Goal: Task Accomplishment & Management: Use online tool/utility

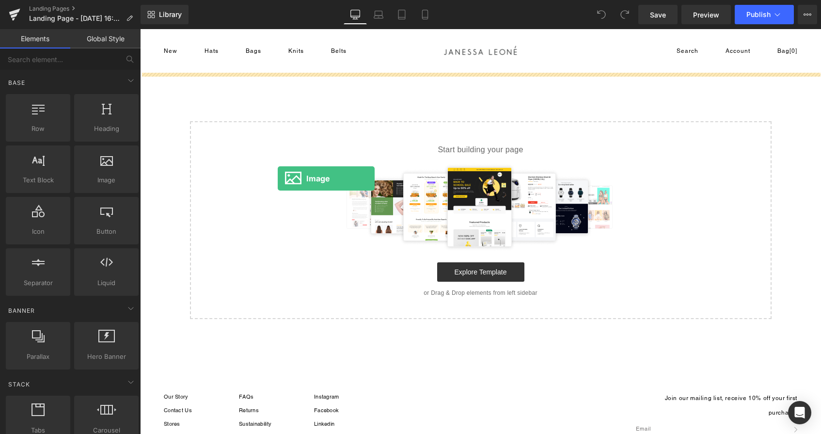
drag, startPoint x: 255, startPoint y: 208, endPoint x: 277, endPoint y: 178, distance: 37.1
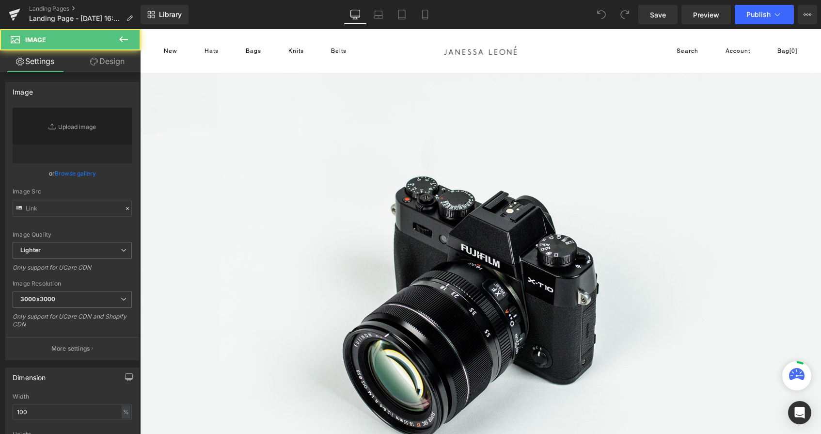
type input "//d1um8515vdn9kb.cloudfront.net/images/parallax.jpg"
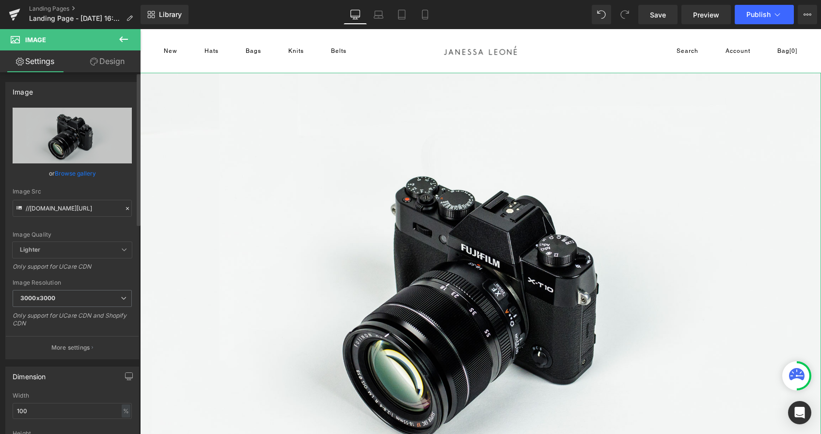
click at [78, 175] on link "Browse gallery" at bounding box center [75, 173] width 41 height 17
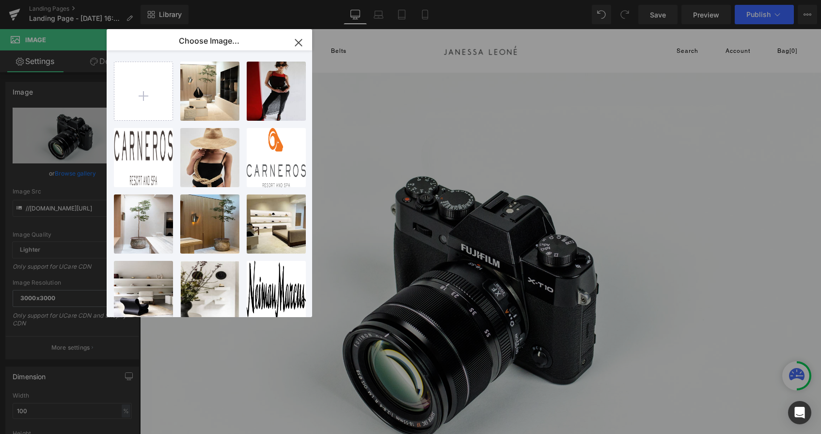
click at [300, 38] on icon "button" at bounding box center [299, 43] width 16 height 16
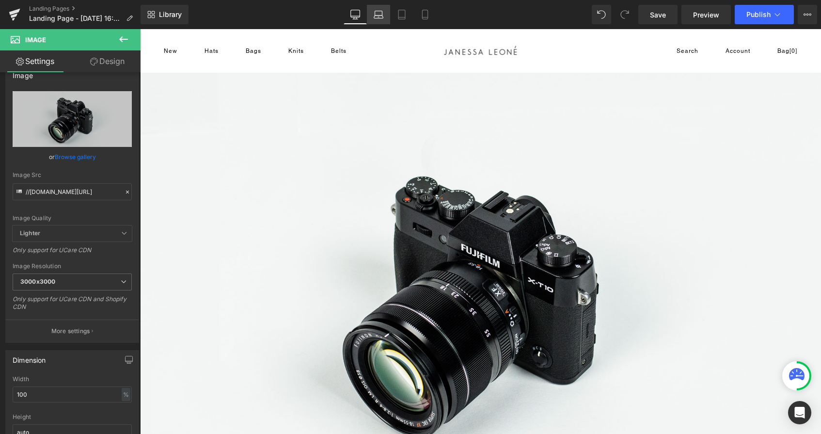
click at [378, 19] on icon at bounding box center [378, 15] width 10 height 10
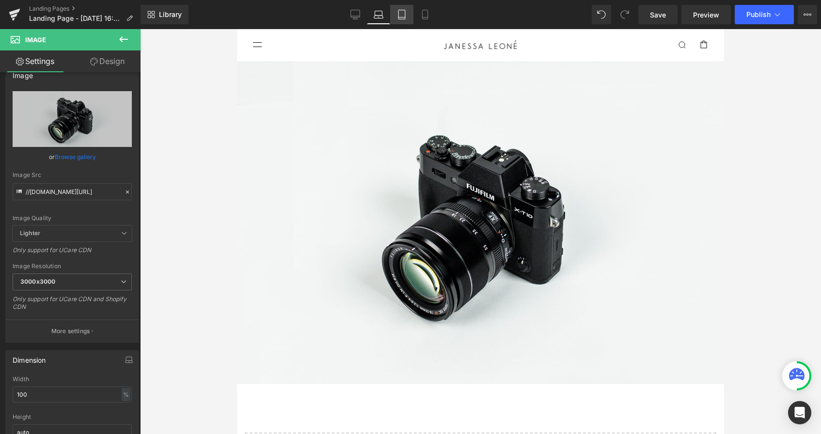
click at [407, 15] on link "Tablet" at bounding box center [401, 14] width 23 height 19
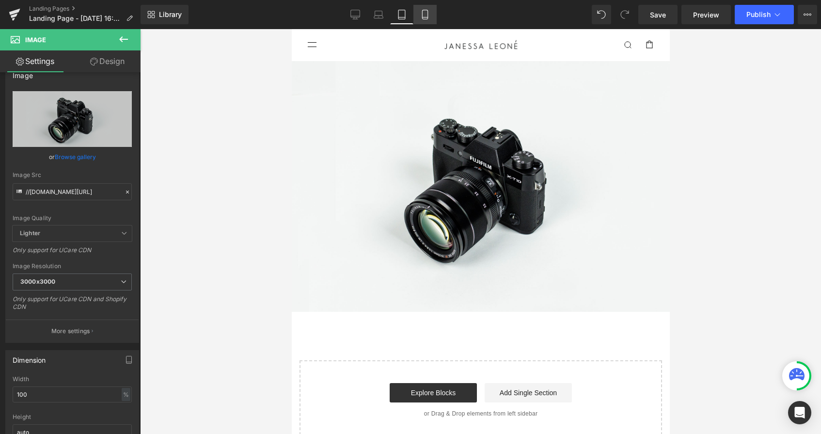
click at [426, 16] on icon at bounding box center [425, 15] width 10 height 10
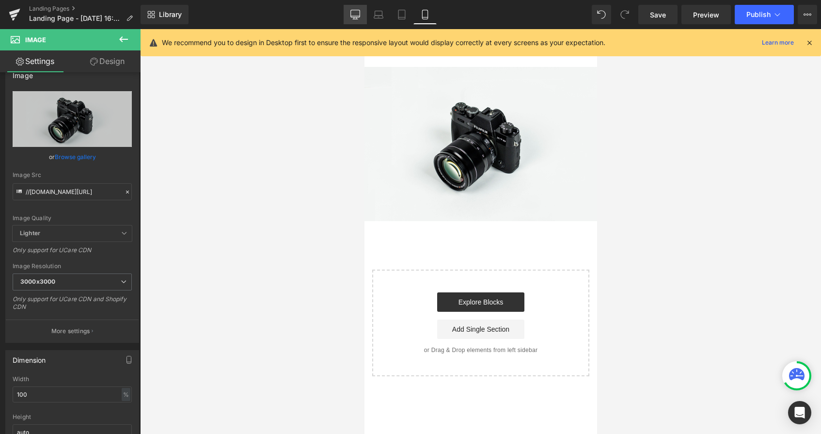
click at [356, 16] on icon at bounding box center [355, 15] width 10 height 10
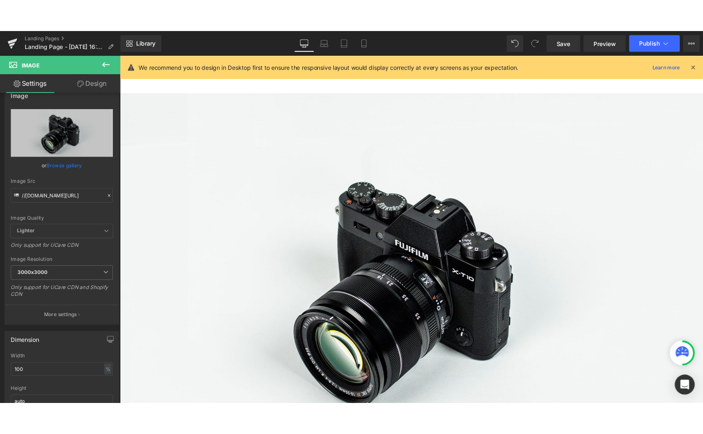
scroll to position [6, 0]
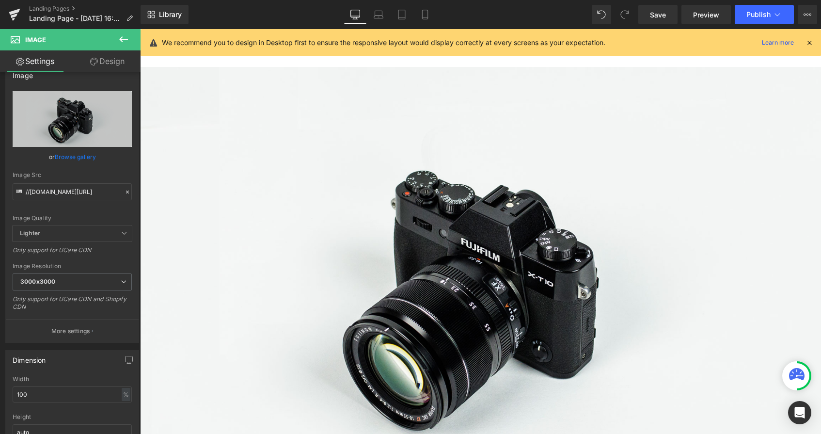
click at [807, 41] on icon at bounding box center [809, 42] width 9 height 9
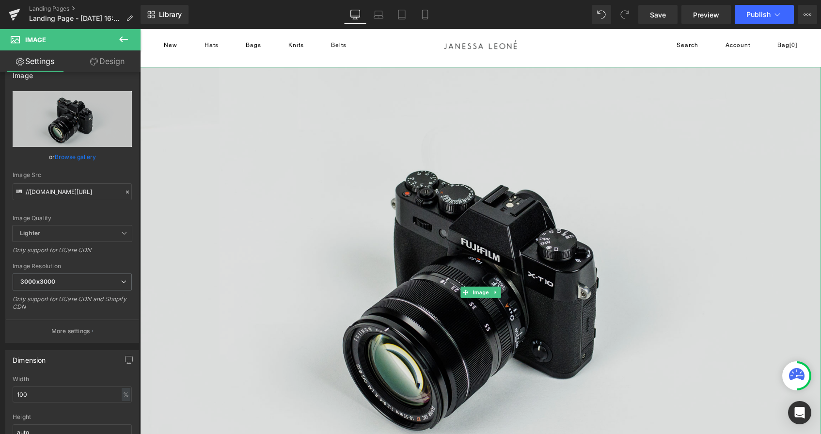
click at [726, 163] on img at bounding box center [480, 292] width 681 height 451
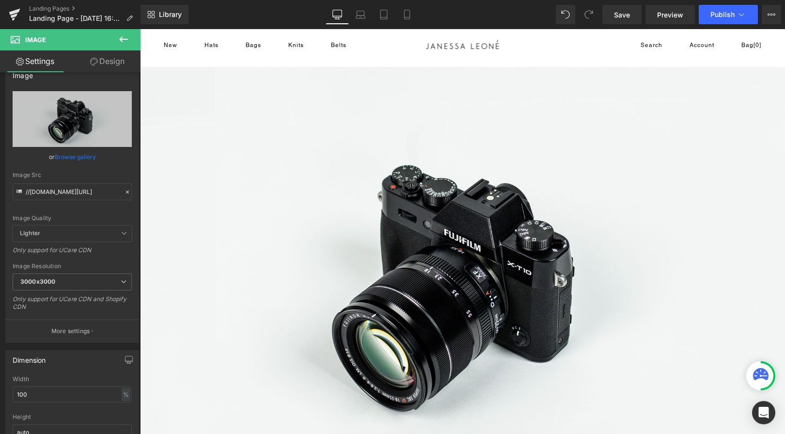
click at [124, 43] on icon at bounding box center [124, 39] width 12 height 12
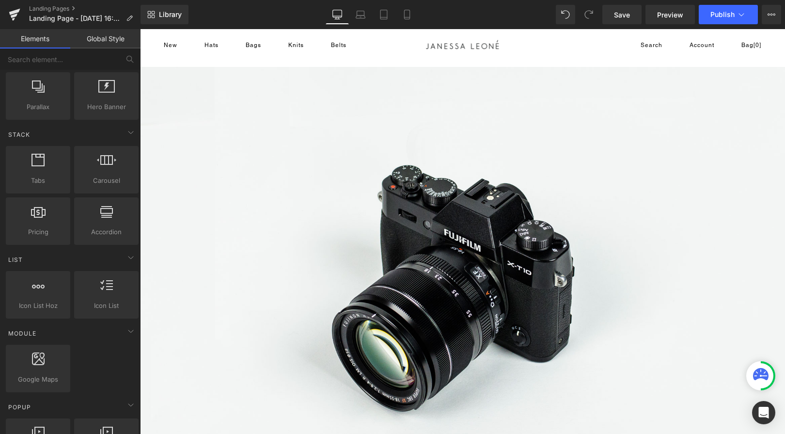
scroll to position [0, 0]
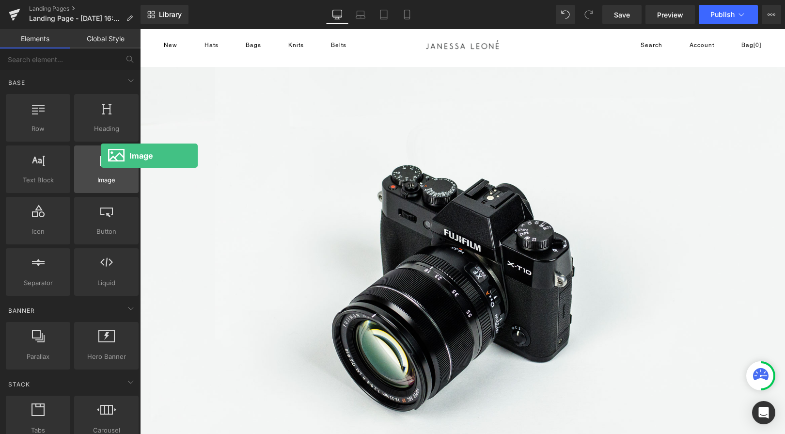
click at [101, 161] on icon at bounding box center [106, 159] width 13 height 13
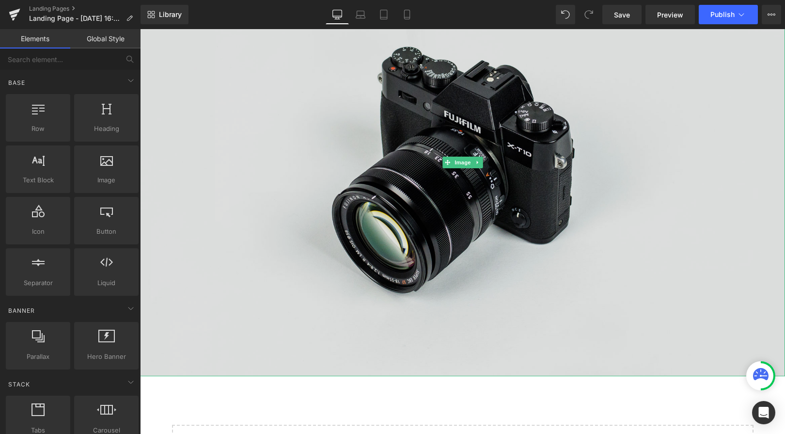
scroll to position [148, 0]
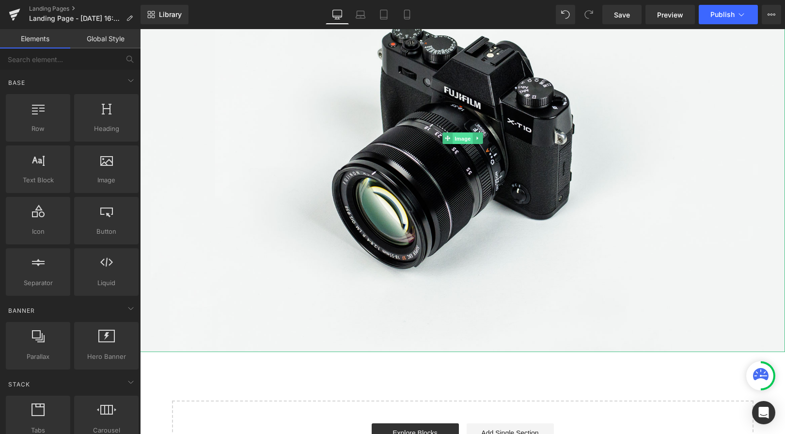
click at [461, 134] on span "Image" at bounding box center [462, 139] width 20 height 12
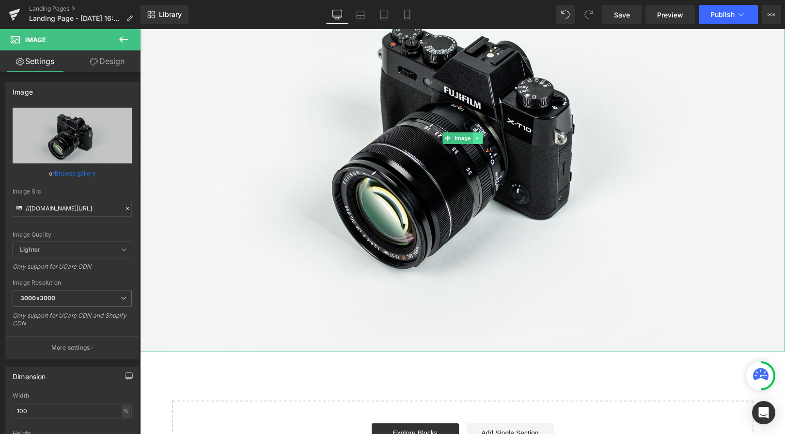
click at [479, 139] on icon at bounding box center [477, 138] width 5 height 6
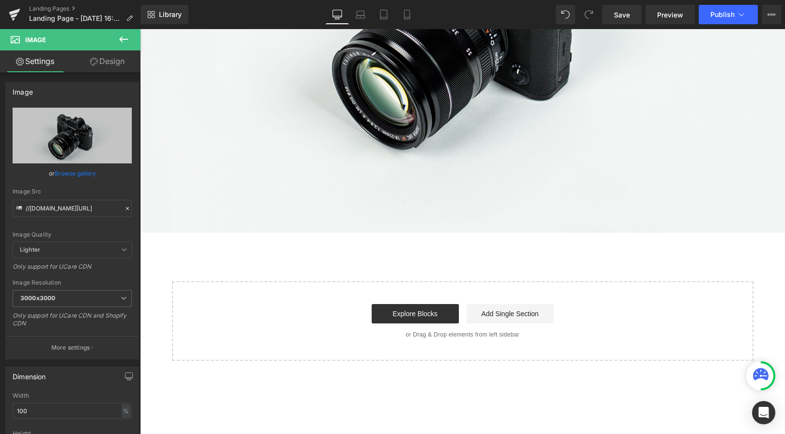
scroll to position [414, 0]
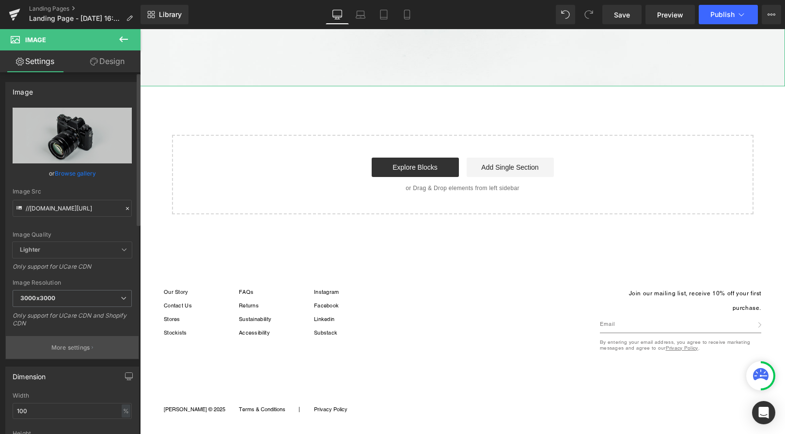
click at [87, 348] on p "More settings" at bounding box center [70, 347] width 39 height 9
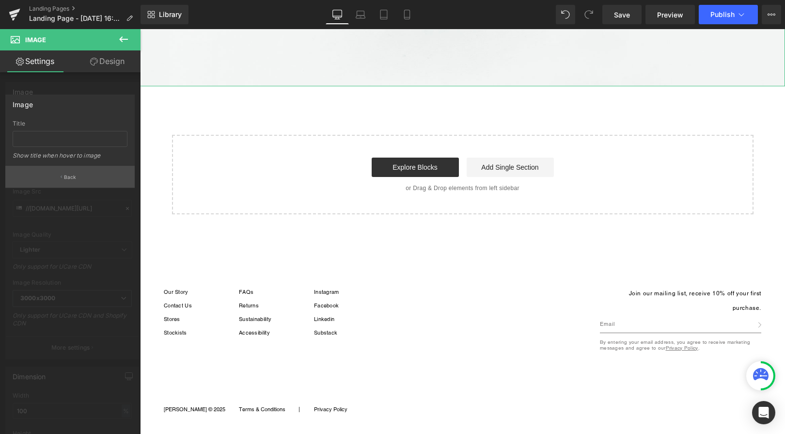
click at [72, 179] on p "Back" at bounding box center [70, 176] width 13 height 7
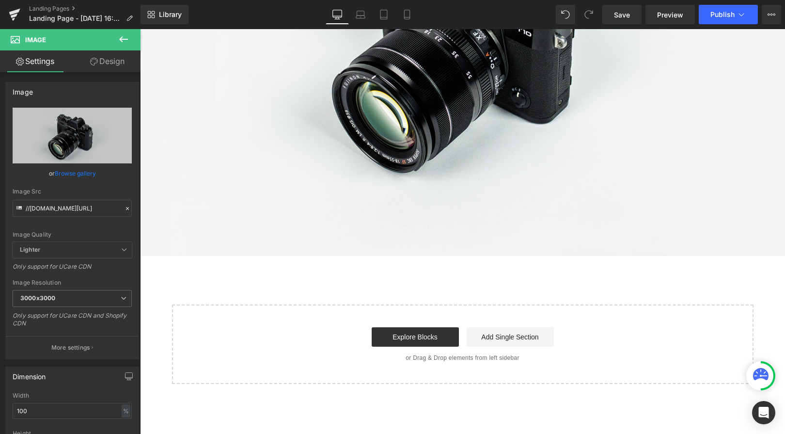
scroll to position [123, 0]
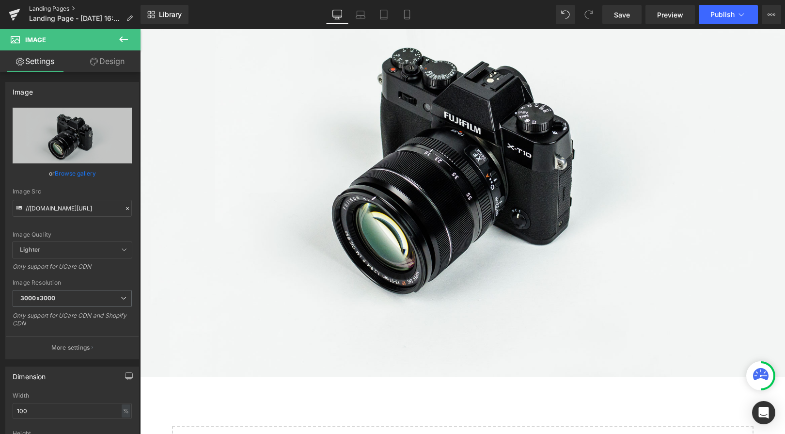
click at [51, 11] on link "Landing Pages" at bounding box center [84, 9] width 111 height 8
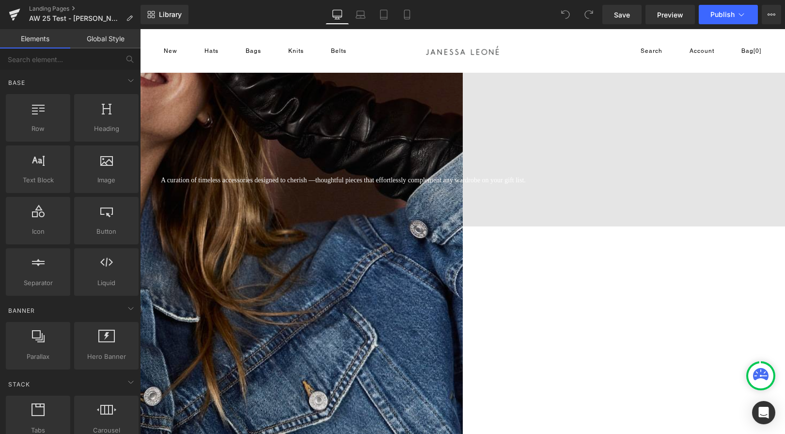
scroll to position [212, 0]
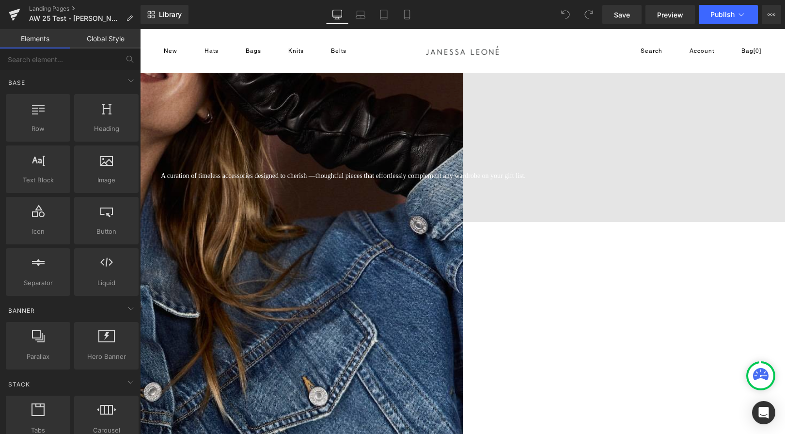
click at [526, 179] on span "thoughtful pieces that effortlessly complement any wardrobe on your gift list." at bounding box center [420, 175] width 210 height 7
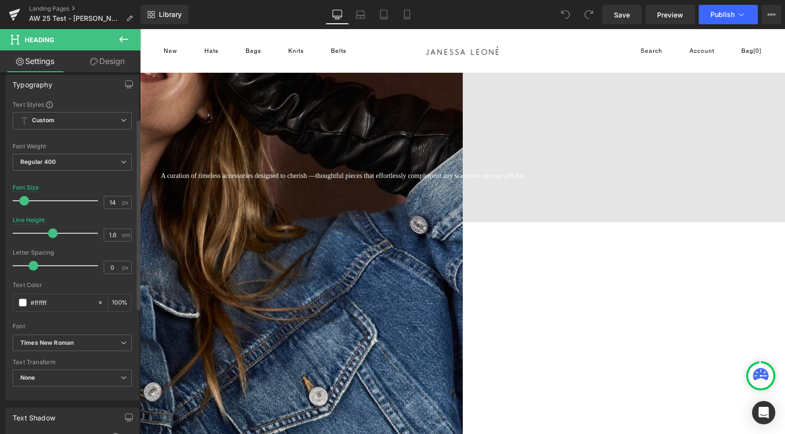
scroll to position [0, 0]
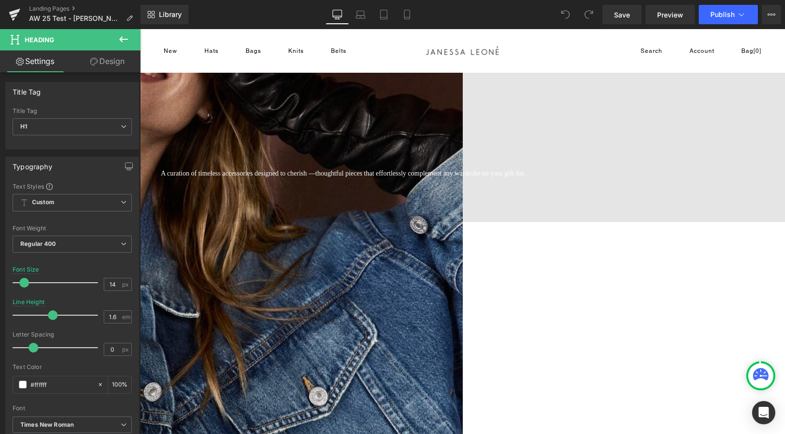
click at [548, 182] on div at bounding box center [399, 180] width 519 height 2
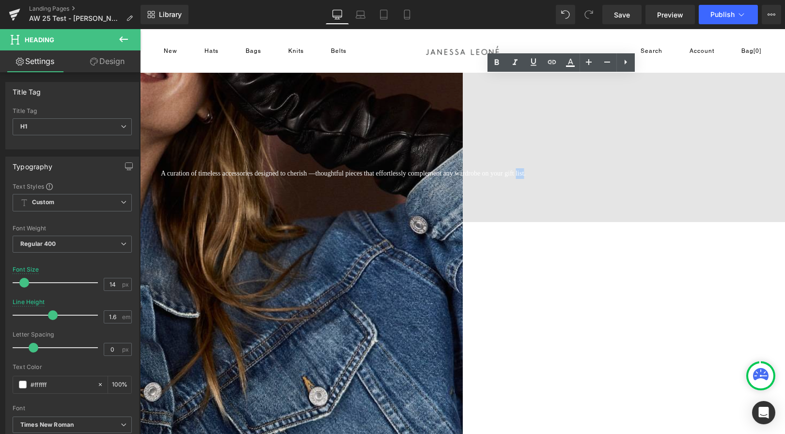
click at [526, 177] on span "thoughtful pieces that effortlessly complement any wardrobe on your gift list." at bounding box center [420, 173] width 210 height 7
click at [565, 179] on h1 "A curation of timeless accessories designed to cherish — thoughtful pieces that…" at bounding box center [396, 173] width 471 height 11
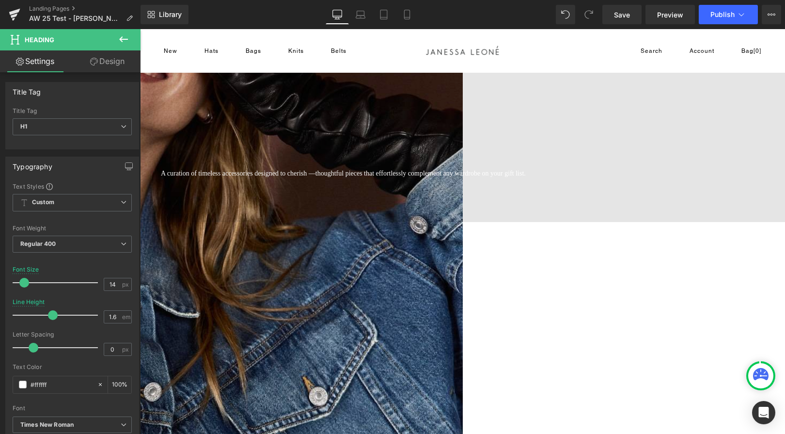
click at [576, 222] on div "A curation of timeless accessories designed to cherish — thoughtful pieces that…" at bounding box center [462, 19] width 645 height 404
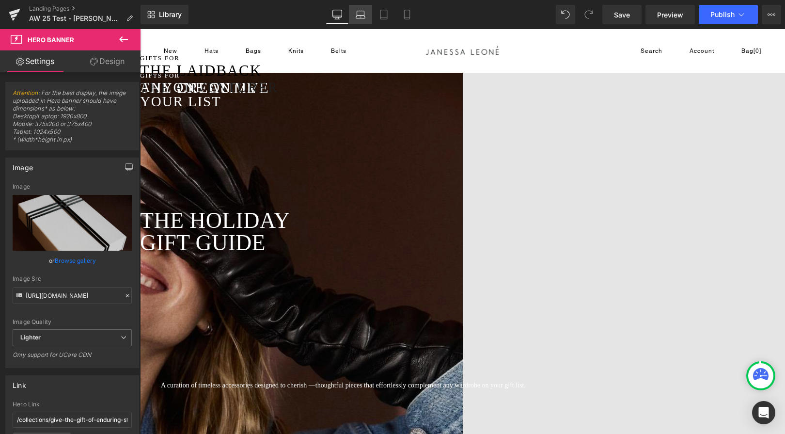
click at [365, 16] on icon at bounding box center [360, 17] width 9 height 3
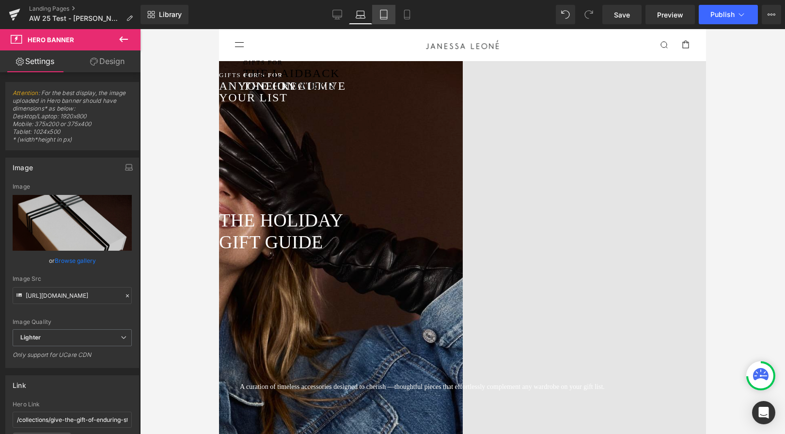
click at [378, 16] on link "Tablet" at bounding box center [383, 14] width 23 height 19
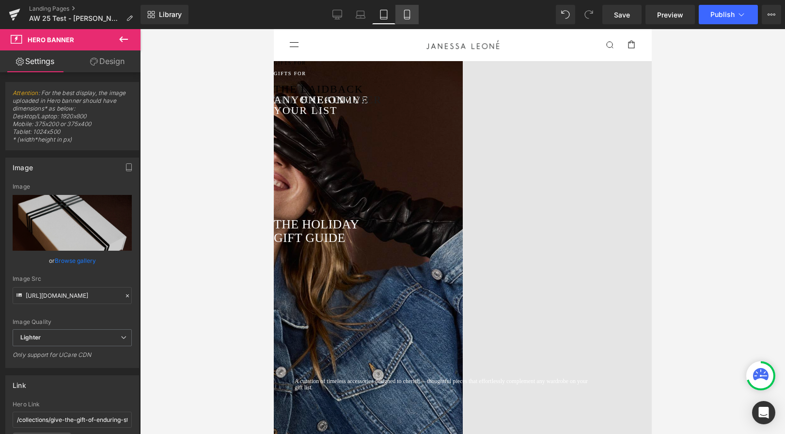
click at [412, 17] on link "Mobile" at bounding box center [406, 14] width 23 height 19
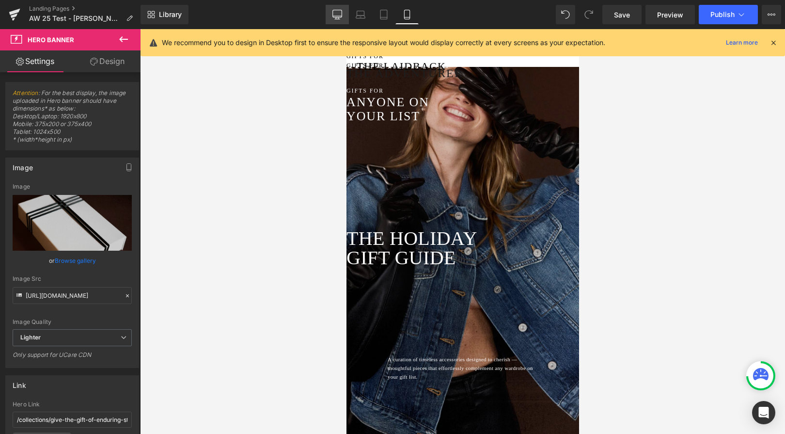
click at [340, 13] on icon at bounding box center [337, 15] width 10 height 10
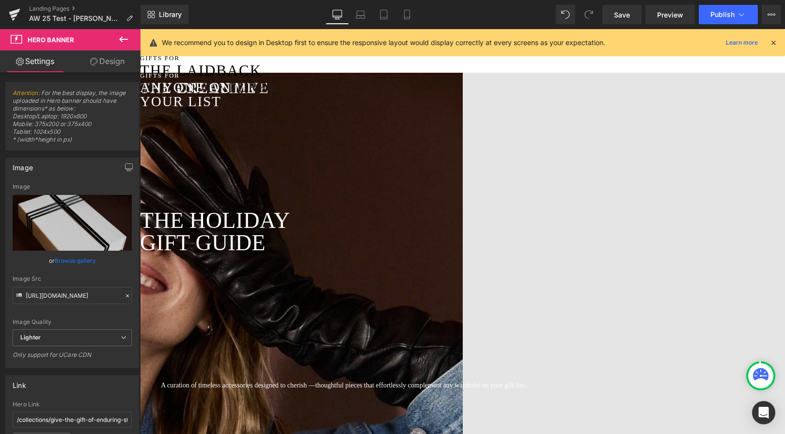
click at [772, 41] on icon at bounding box center [773, 42] width 9 height 9
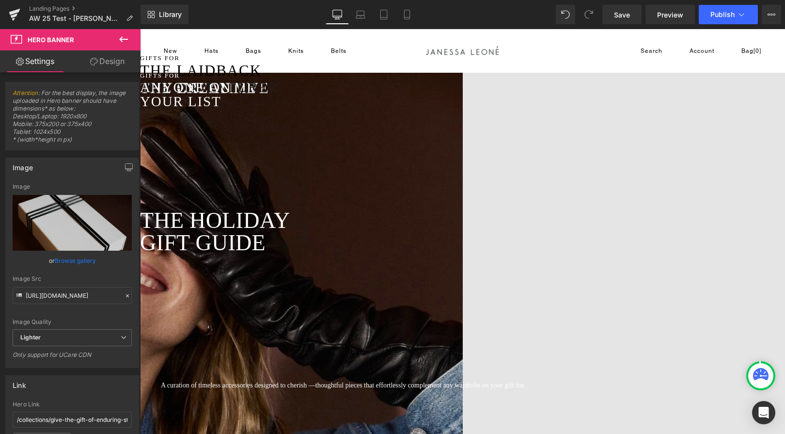
click at [421, 187] on div "THE HOLIDAY GIFT GUIDE Heading" at bounding box center [462, 231] width 645 height 404
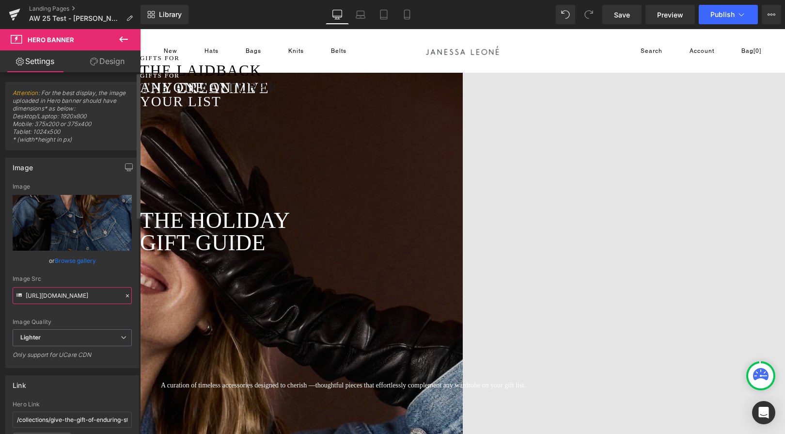
click at [82, 294] on input "[URL][DOMAIN_NAME]" at bounding box center [72, 295] width 119 height 17
click at [221, 173] on div "THE HOLIDAY GIFT GUIDE Heading" at bounding box center [462, 231] width 645 height 404
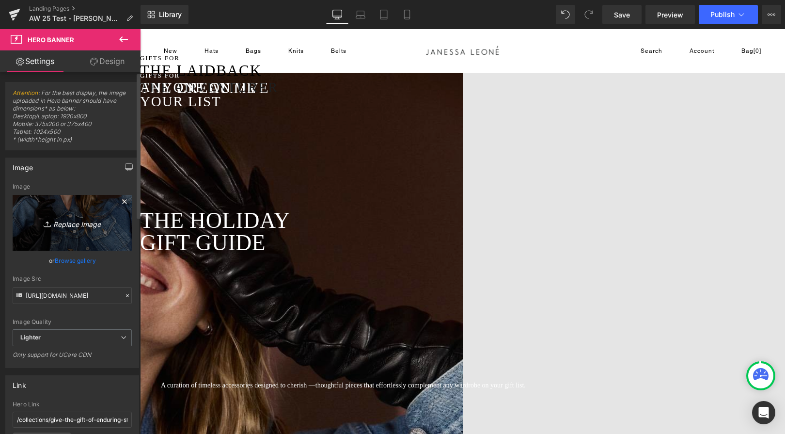
click at [73, 224] on icon "Replace Image" at bounding box center [72, 223] width 78 height 12
click at [74, 224] on icon "Replace Image" at bounding box center [72, 223] width 78 height 12
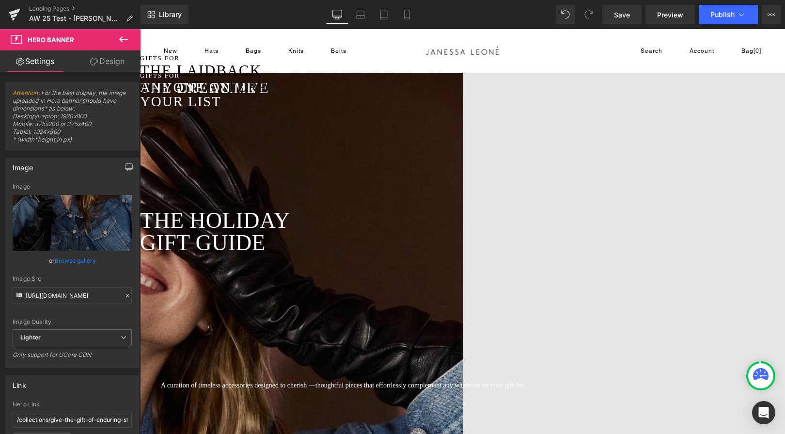
type input "C:\fakepath\Leone Black_web.png"
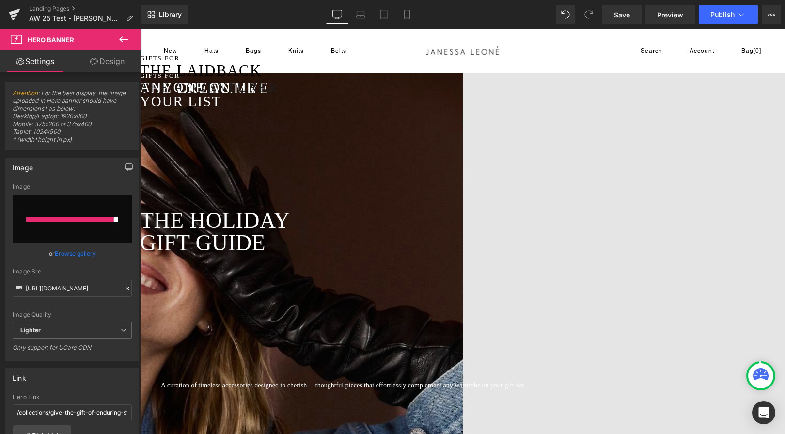
type input "[URL][DOMAIN_NAME]"
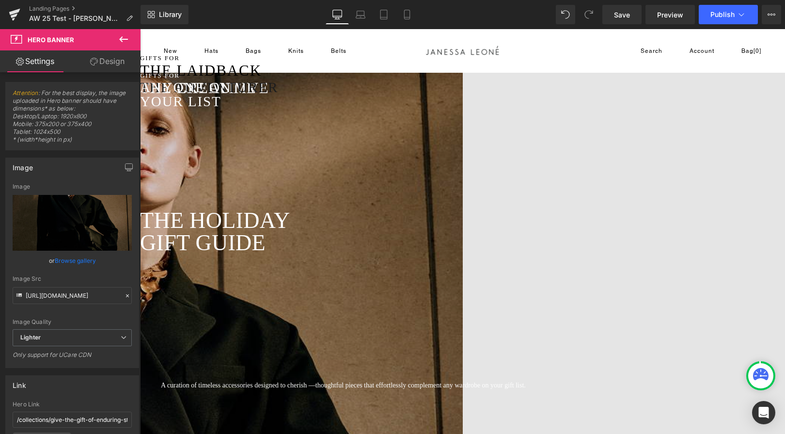
click at [140, 29] on icon at bounding box center [140, 29] width 0 height 0
click at [108, 66] on link "Design" at bounding box center [107, 61] width 70 height 22
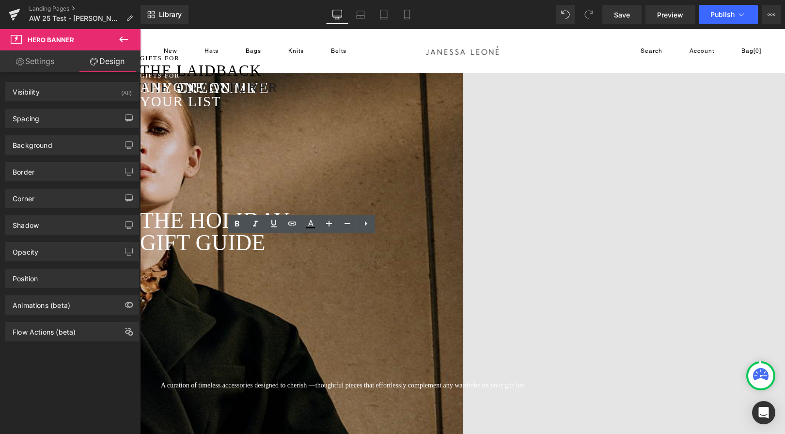
click at [52, 63] on link "Settings" at bounding box center [35, 61] width 70 height 22
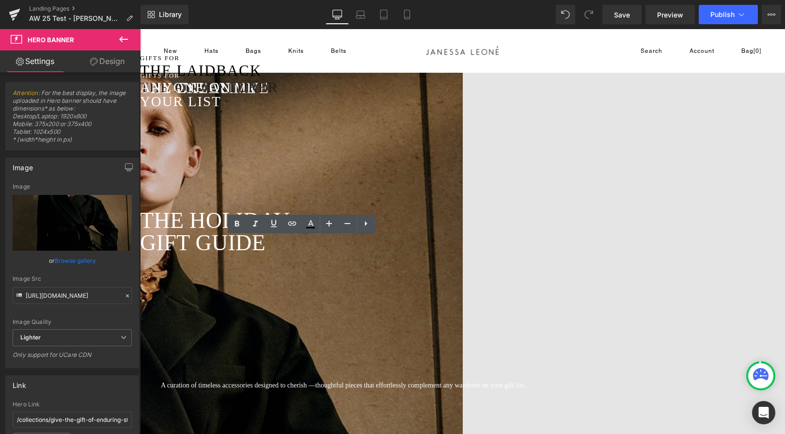
click at [98, 58] on link "Design" at bounding box center [107, 61] width 70 height 22
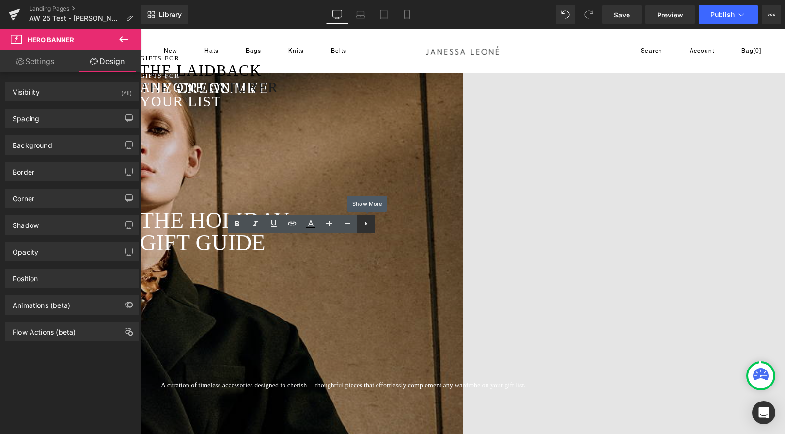
click at [369, 223] on icon at bounding box center [366, 223] width 12 height 12
click at [362, 232] on h1 "THE HOLIDAY" at bounding box center [461, 220] width 643 height 22
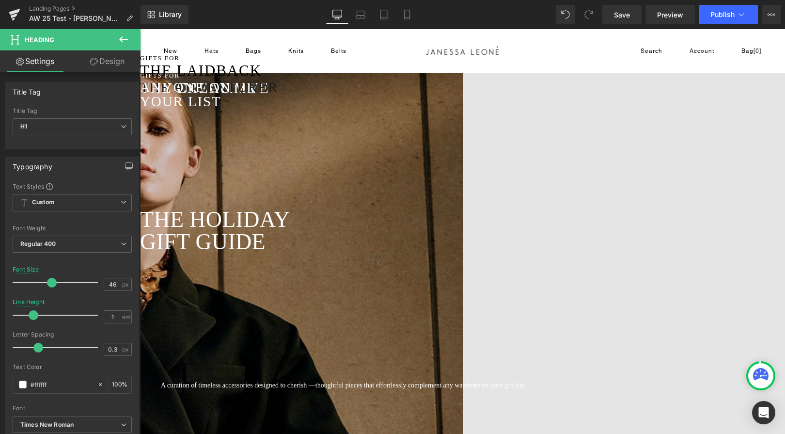
click at [361, 252] on h1 "GIFT GUIDE" at bounding box center [461, 241] width 643 height 22
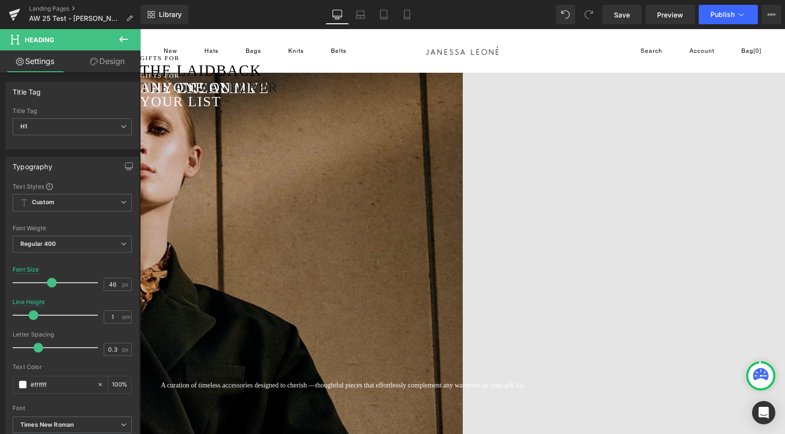
click at [378, 232] on div "Heading" at bounding box center [462, 231] width 645 height 404
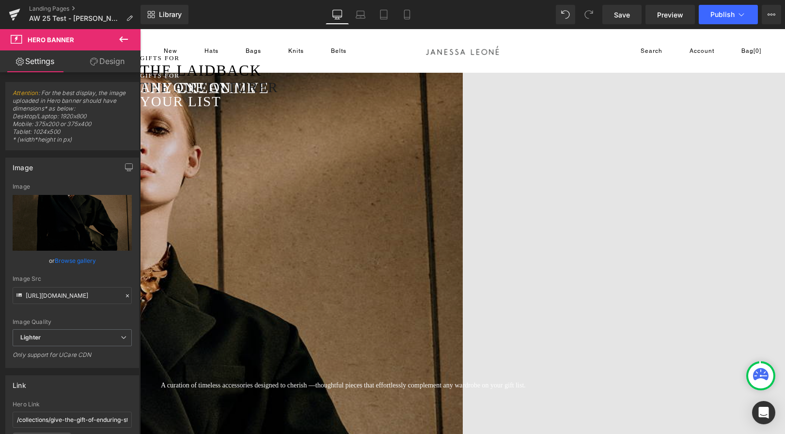
click at [510, 149] on div "A curation of timeless accessories designed to cherish — thoughtful pieces that…" at bounding box center [462, 231] width 645 height 404
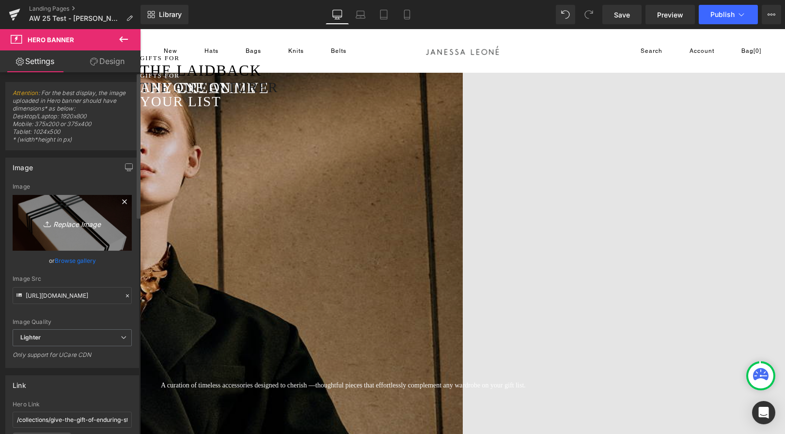
click at [76, 224] on icon "Replace Image" at bounding box center [72, 223] width 78 height 12
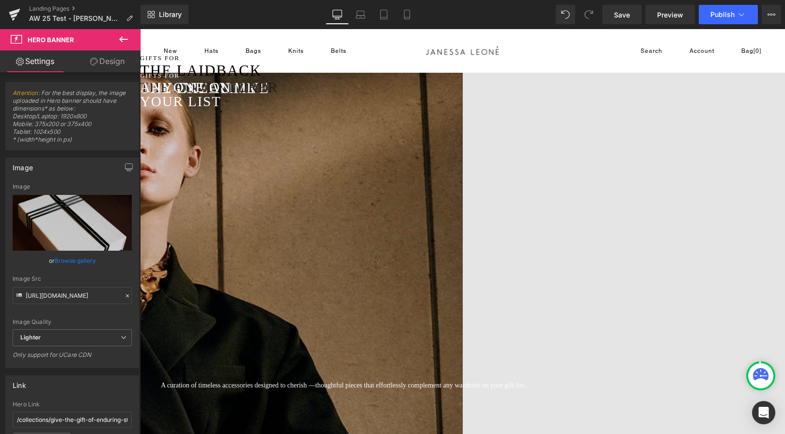
type input "C:\fakepath\Leone_black_web_2.png"
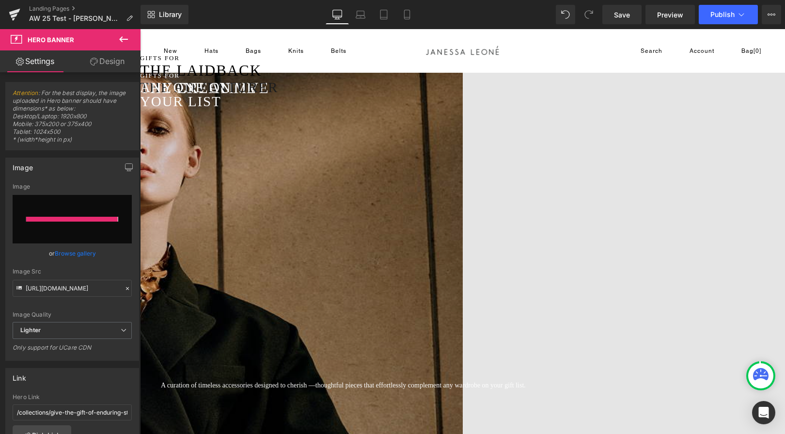
type input "[URL][DOMAIN_NAME]"
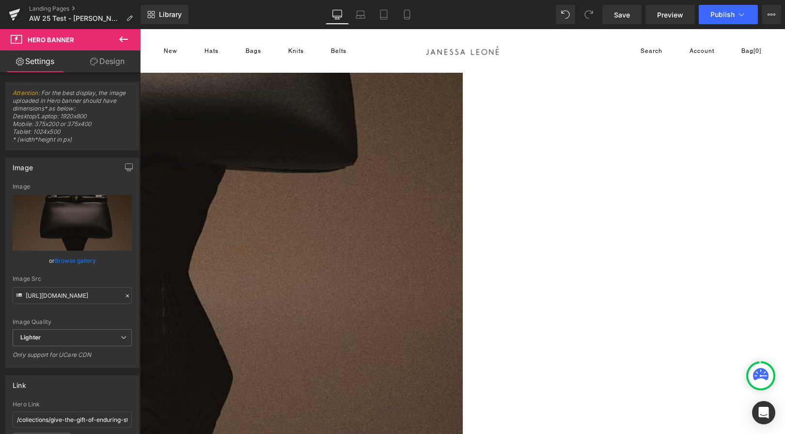
scroll to position [1258, 0]
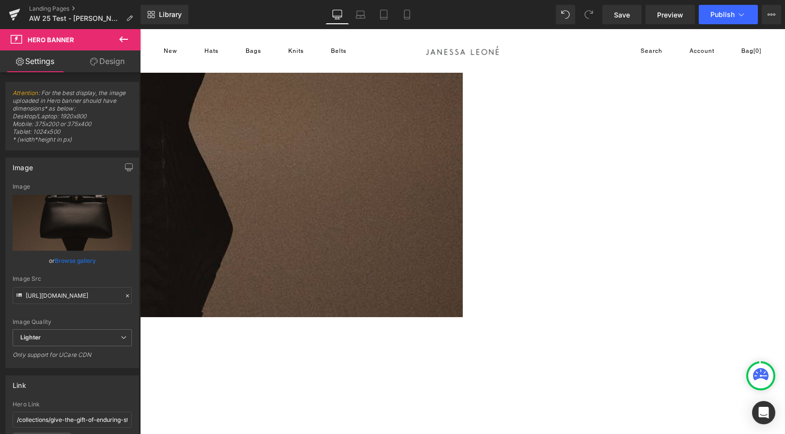
click at [140, 29] on icon at bounding box center [140, 29] width 0 height 0
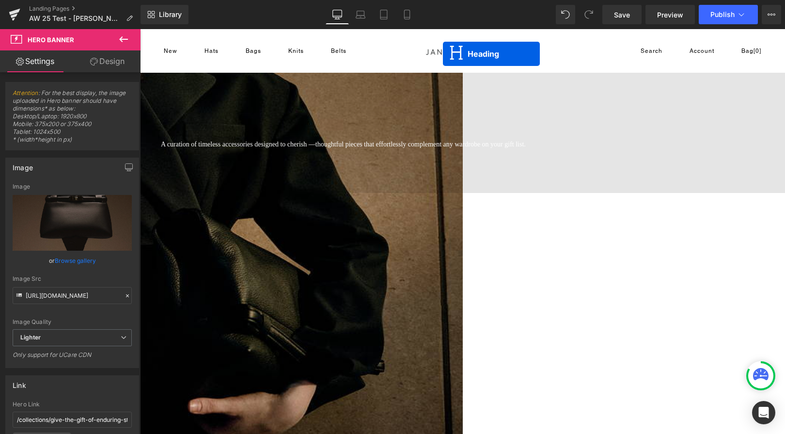
scroll to position [154, 0]
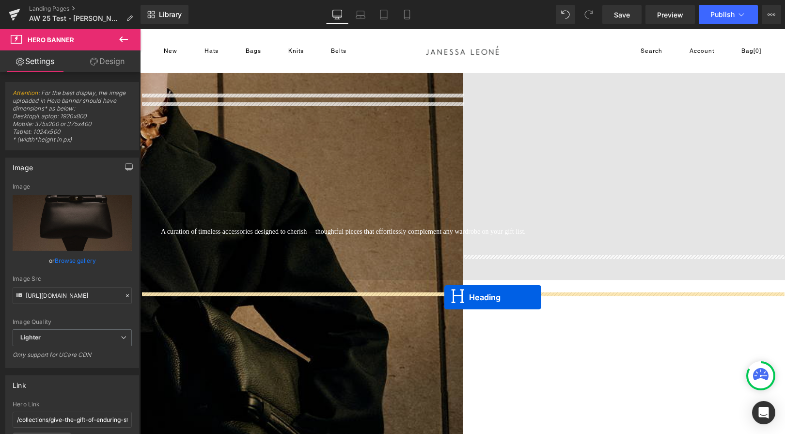
drag, startPoint x: 449, startPoint y: 263, endPoint x: 444, endPoint y: 297, distance: 34.3
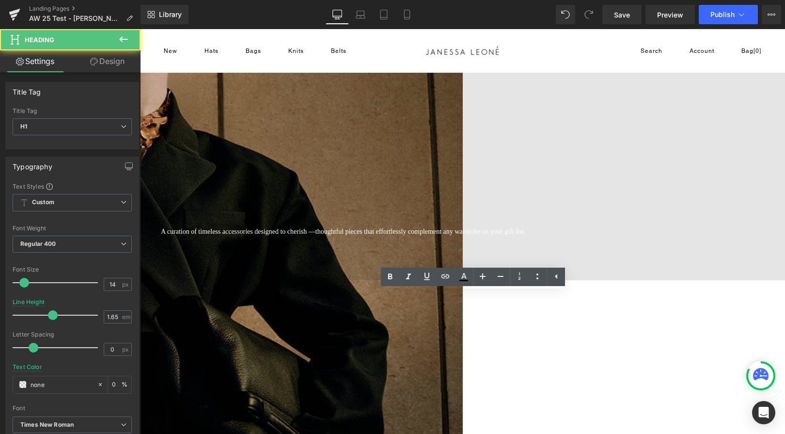
drag, startPoint x: 481, startPoint y: 318, endPoint x: 164, endPoint y: 318, distance: 316.3
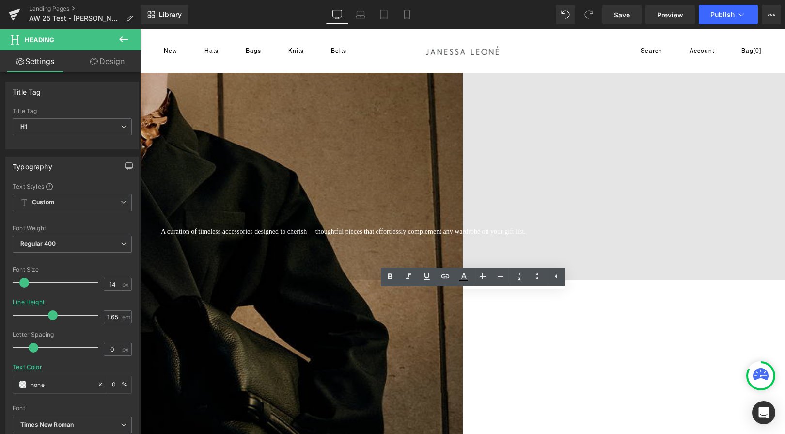
drag, startPoint x: 202, startPoint y: 319, endPoint x: 161, endPoint y: 320, distance: 41.7
copy h1 "TArt in motion"
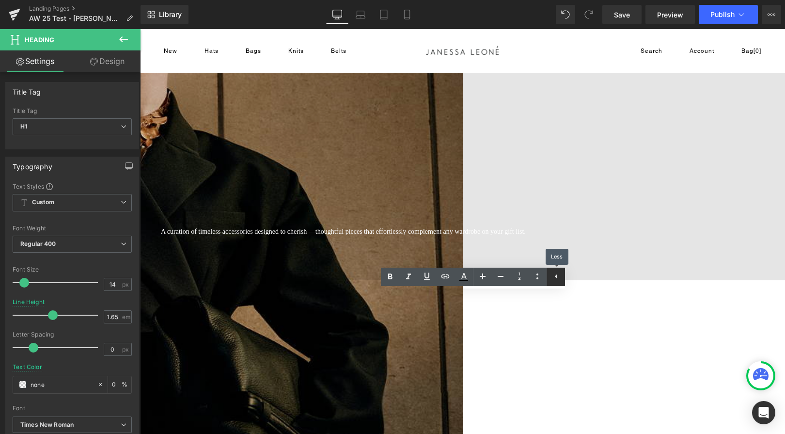
click at [554, 278] on icon at bounding box center [556, 276] width 12 height 12
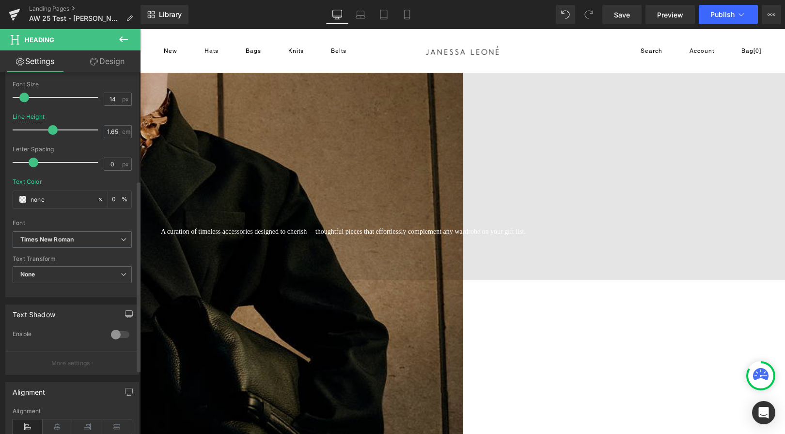
scroll to position [239, 0]
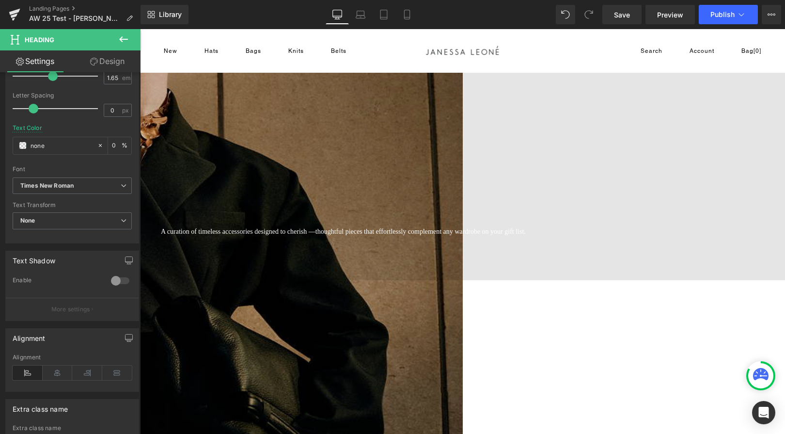
click at [61, 373] on icon at bounding box center [58, 372] width 30 height 15
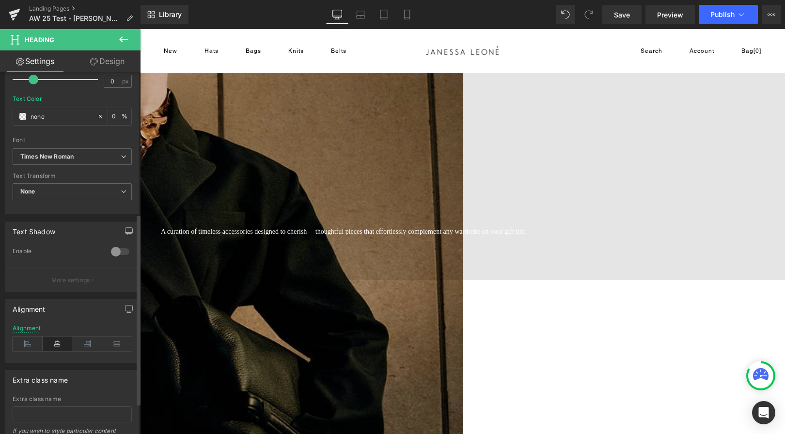
scroll to position [326, 0]
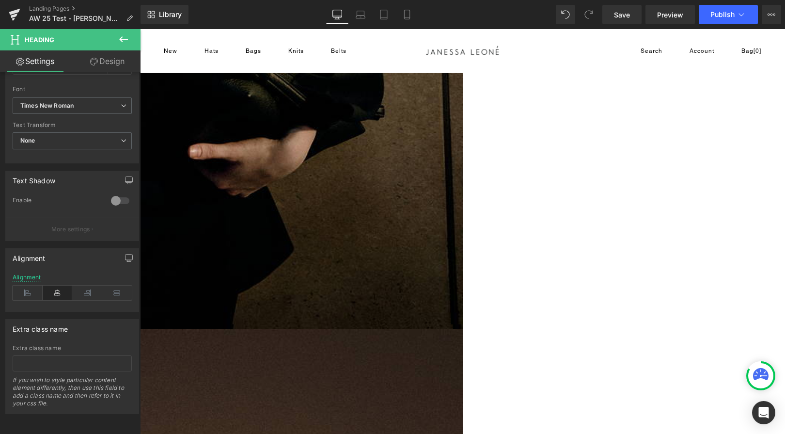
scroll to position [535, 0]
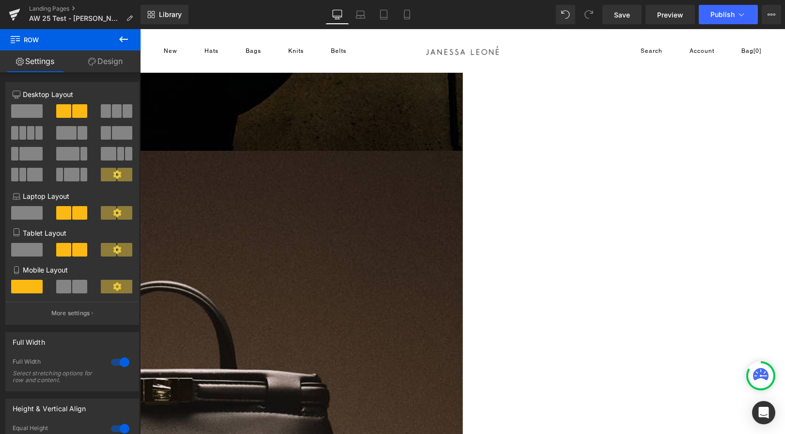
scroll to position [609, 0]
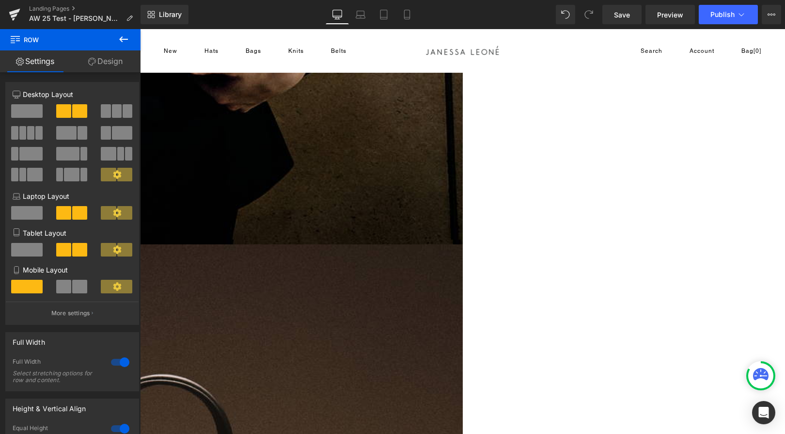
scroll to position [508, 0]
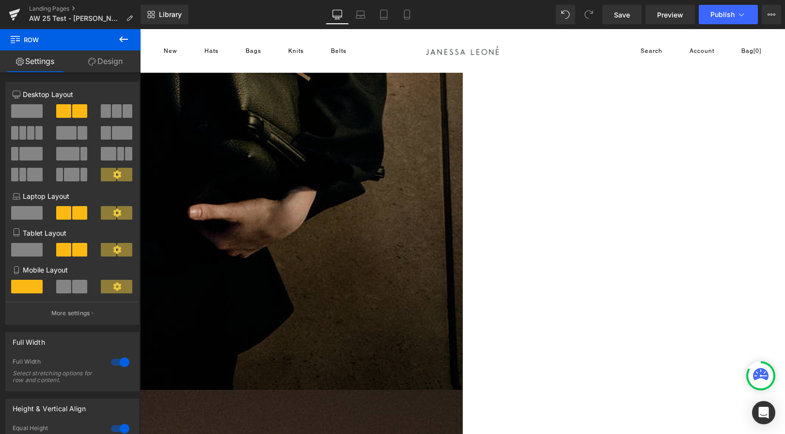
scroll to position [394, 0]
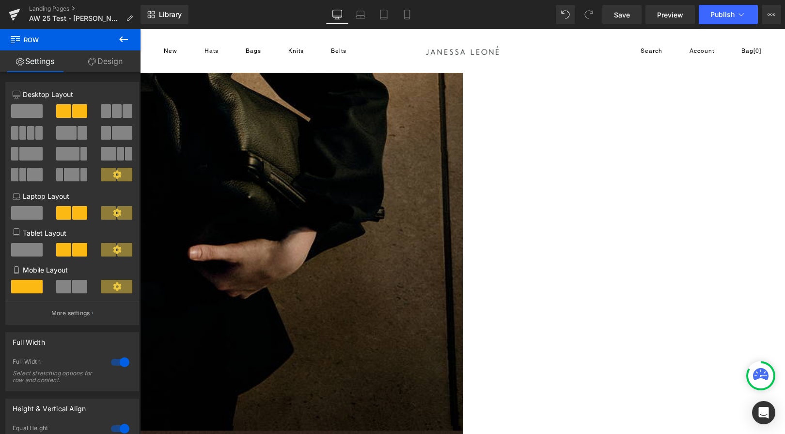
click at [140, 29] on icon at bounding box center [140, 29] width 0 height 0
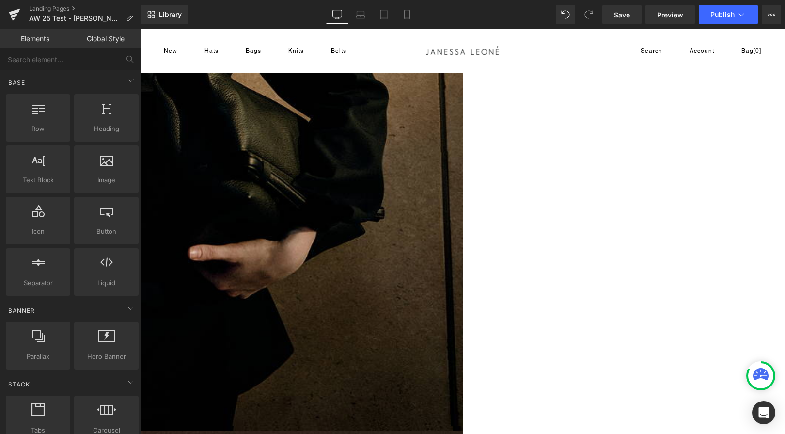
scroll to position [410, 0]
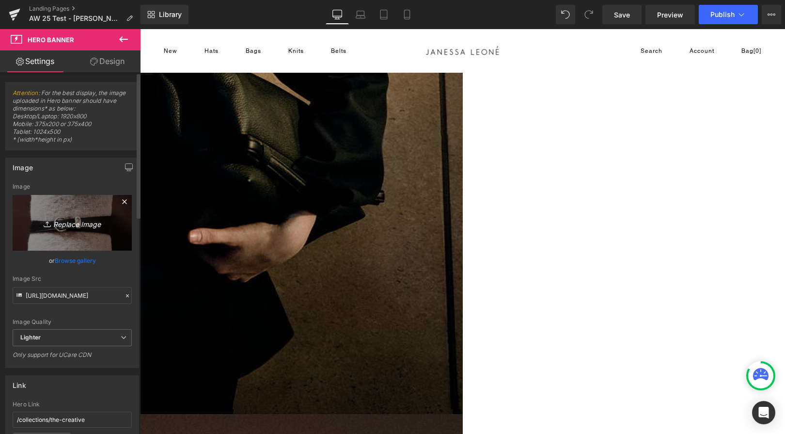
click at [83, 222] on icon "Replace Image" at bounding box center [72, 223] width 78 height 12
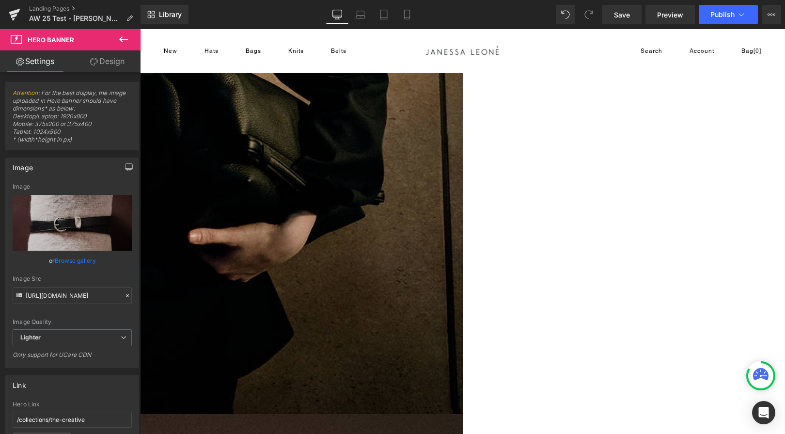
type input "C:\fakepath\Kiko Hat_Web.png"
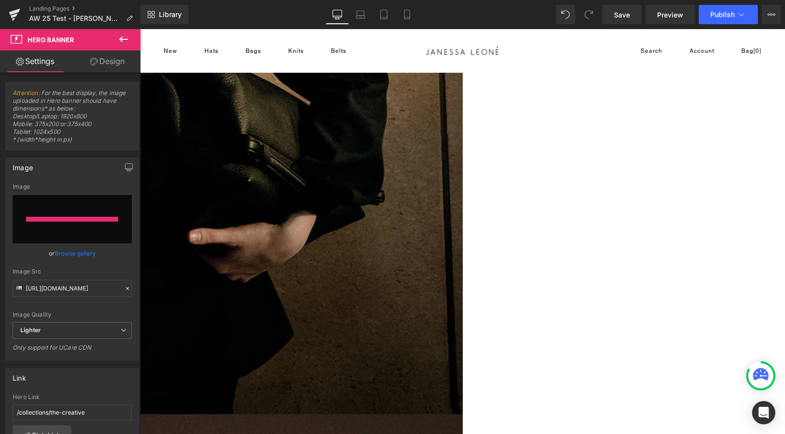
type input "[URL][DOMAIN_NAME]"
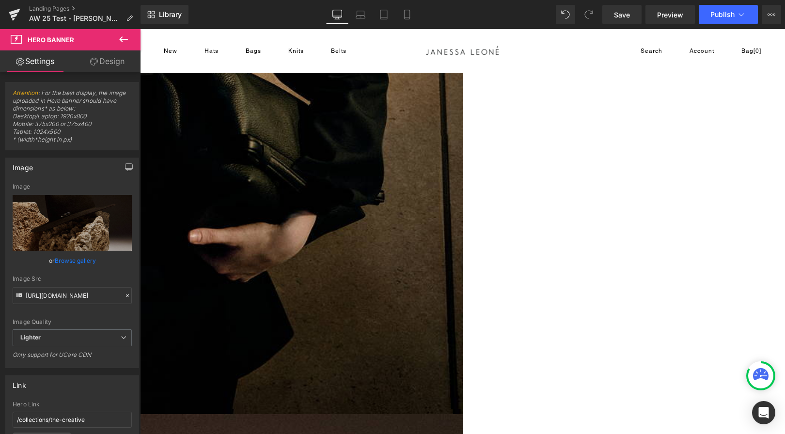
click at [140, 29] on link at bounding box center [140, 29] width 0 height 0
click at [140, 29] on icon at bounding box center [140, 29] width 0 height 0
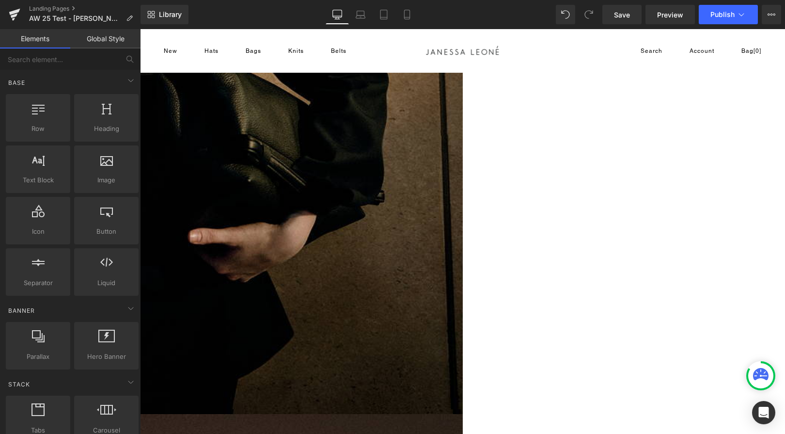
click at [140, 29] on icon at bounding box center [140, 29] width 0 height 0
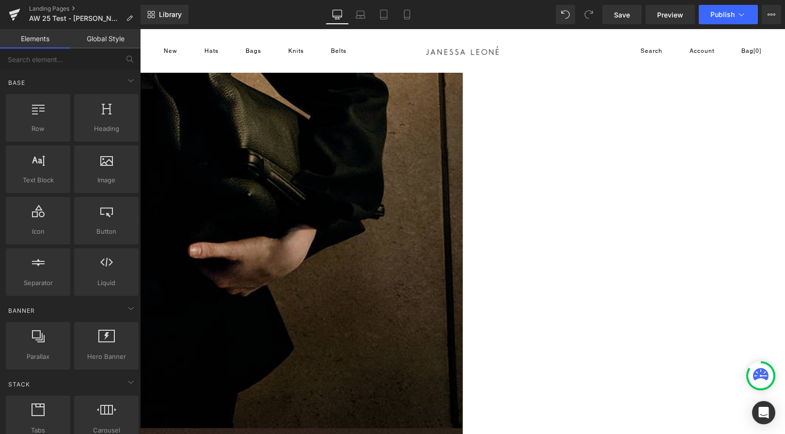
scroll to position [380, 0]
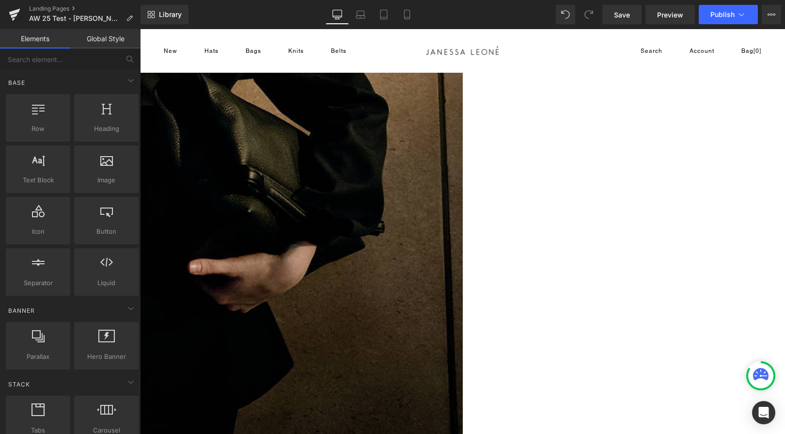
click at [140, 29] on icon at bounding box center [140, 29] width 0 height 0
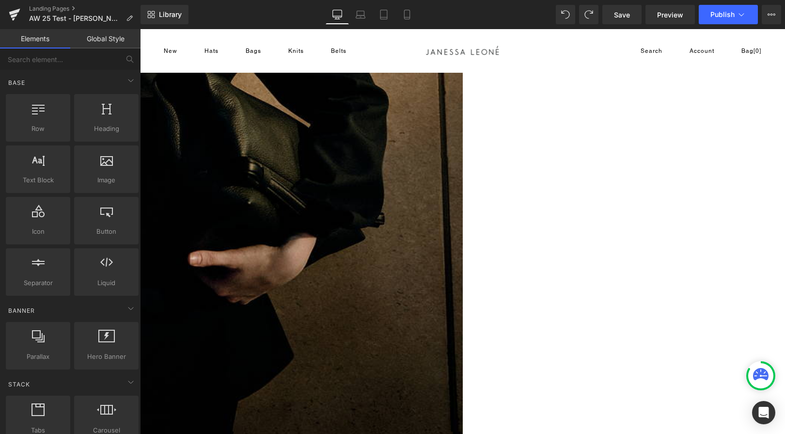
scroll to position [373, 0]
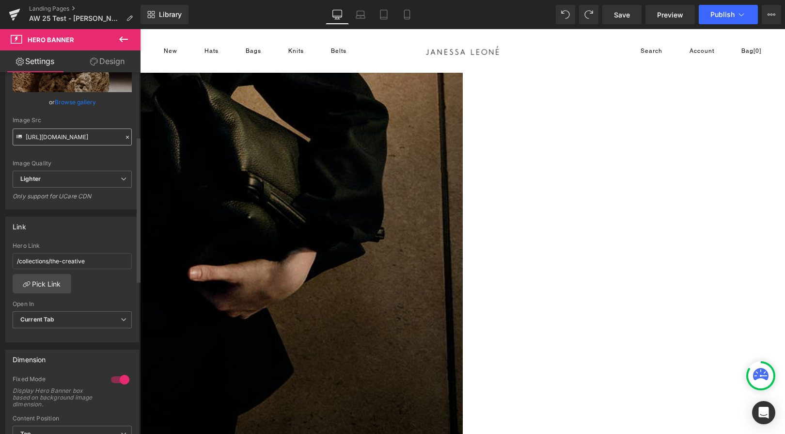
scroll to position [176, 0]
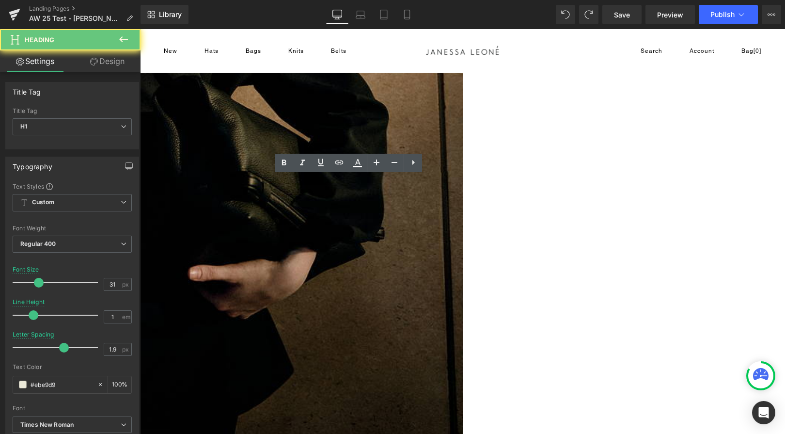
drag, startPoint x: 402, startPoint y: 183, endPoint x: 272, endPoint y: 184, distance: 130.3
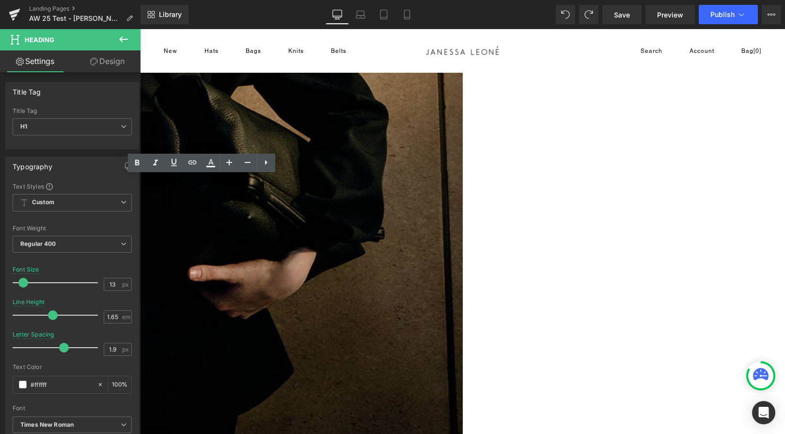
drag, startPoint x: 254, startPoint y: 182, endPoint x: 216, endPoint y: 183, distance: 38.3
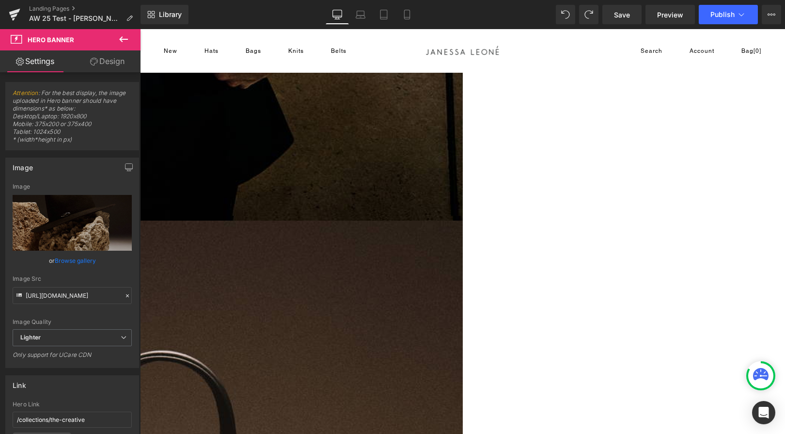
scroll to position [705, 0]
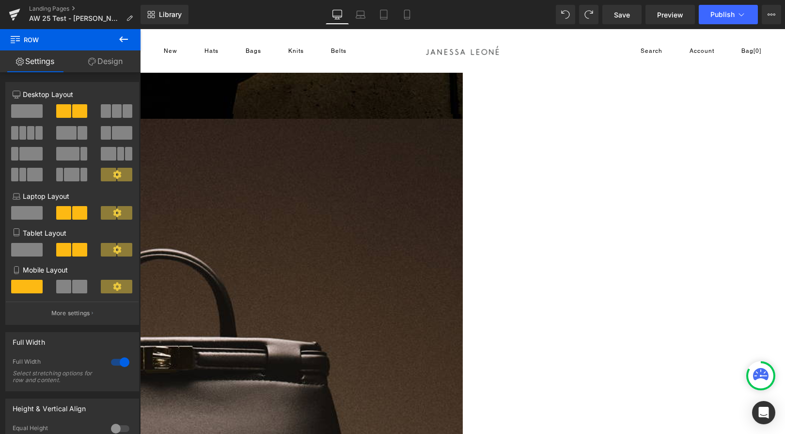
scroll to position [649, 0]
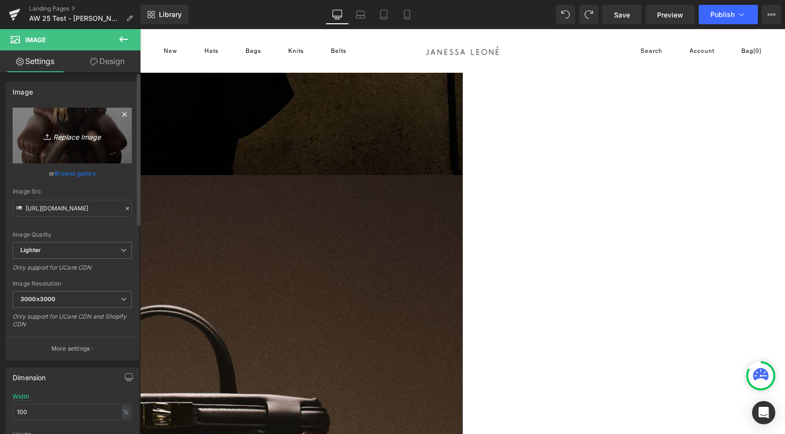
click at [63, 137] on icon "Replace Image" at bounding box center [72, 135] width 78 height 12
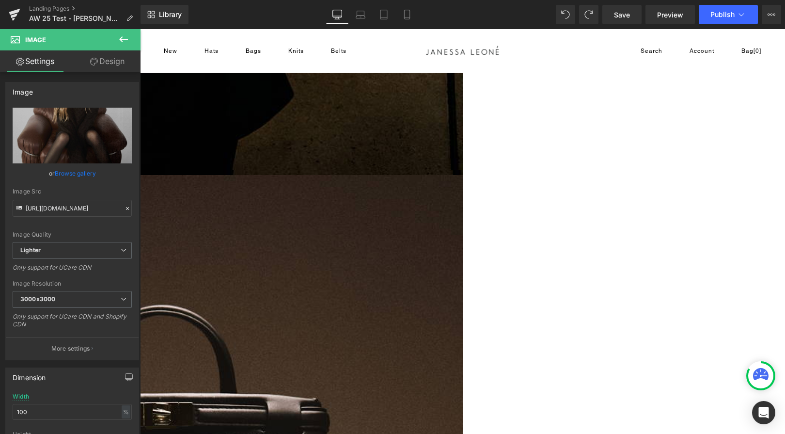
type input "C:\fakepath\Auden Bag_Taupe_Web.png"
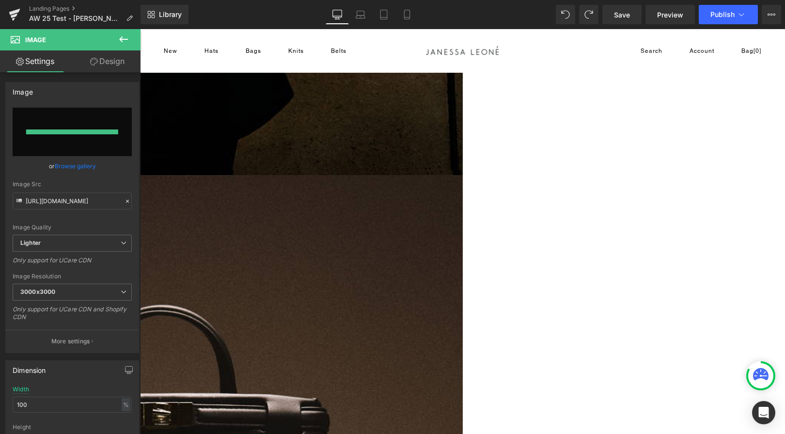
type input "[URL][DOMAIN_NAME]"
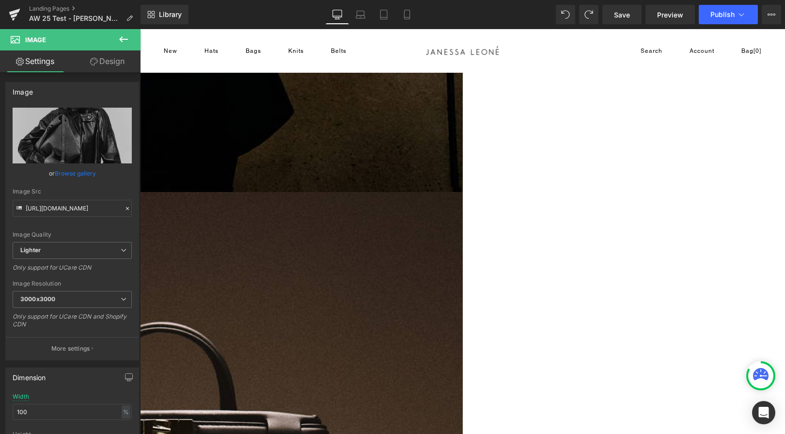
scroll to position [686, 0]
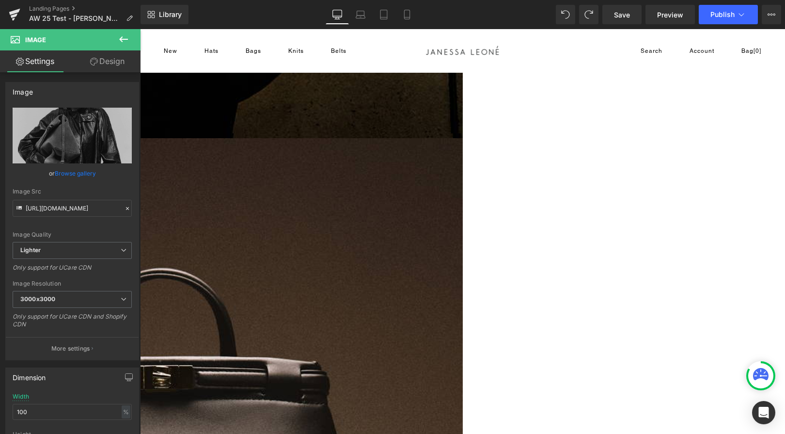
click at [140, 29] on span "Row" at bounding box center [140, 29] width 0 height 0
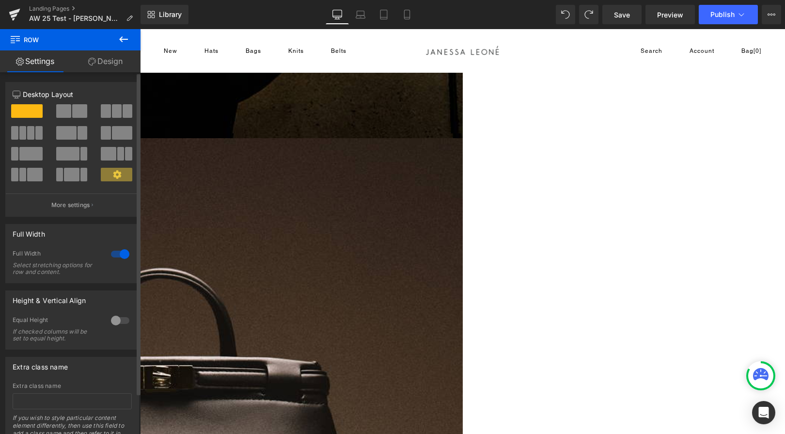
click at [28, 114] on span at bounding box center [26, 111] width 31 height 14
click at [140, 29] on icon at bounding box center [140, 29] width 0 height 0
click at [140, 29] on span "Row" at bounding box center [140, 29] width 0 height 0
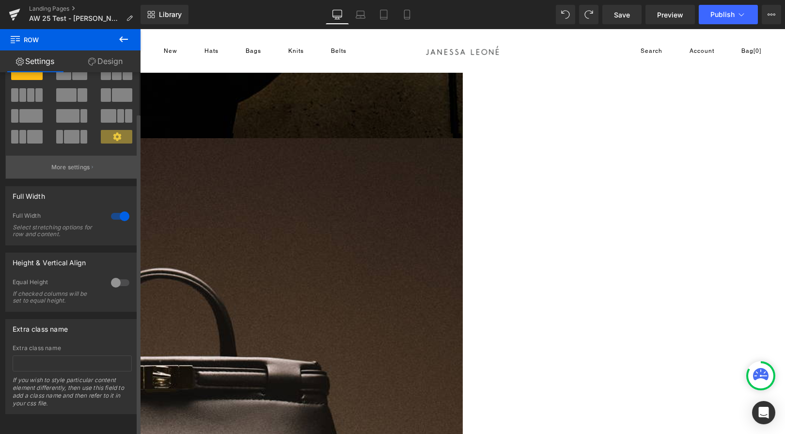
scroll to position [0, 0]
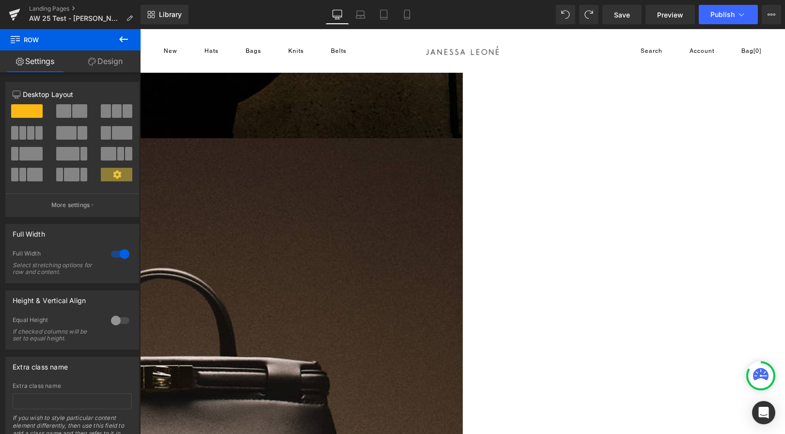
click at [102, 62] on link "Design" at bounding box center [105, 61] width 70 height 22
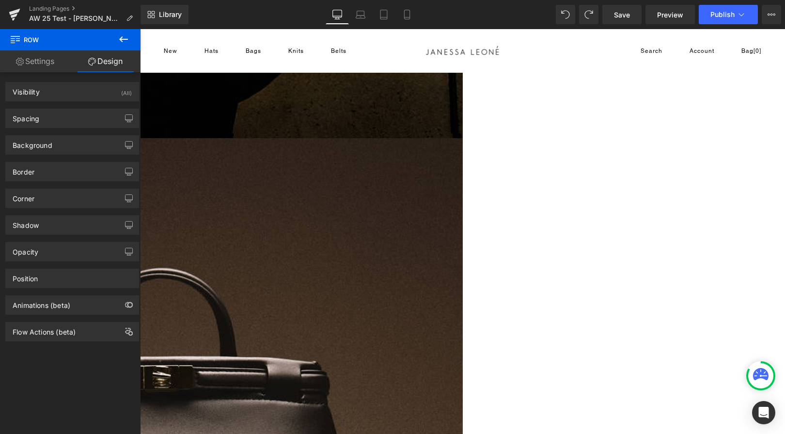
click at [140, 29] on icon at bounding box center [140, 29] width 0 height 0
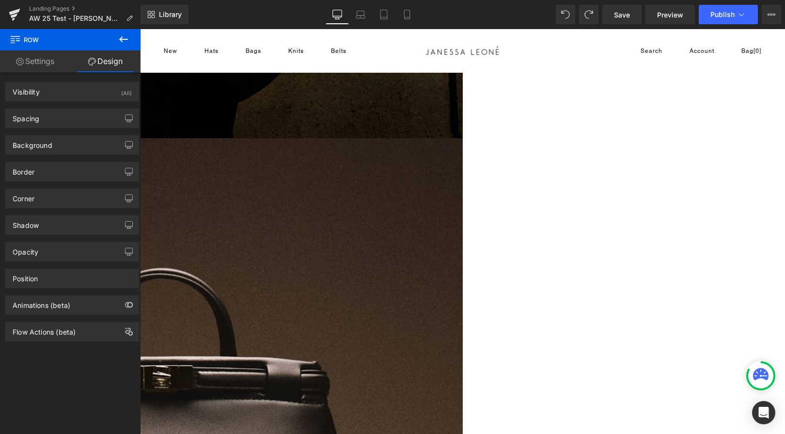
click at [40, 62] on link "Settings" at bounding box center [35, 61] width 70 height 22
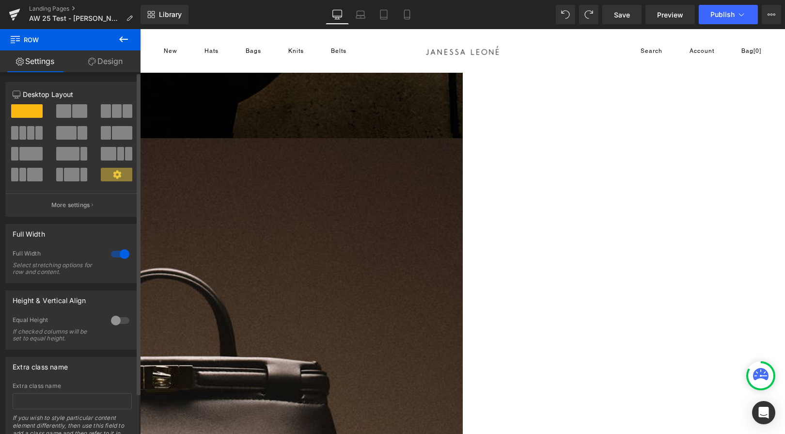
click at [113, 177] on icon at bounding box center [117, 174] width 8 height 8
click at [85, 207] on p "More settings" at bounding box center [70, 205] width 39 height 9
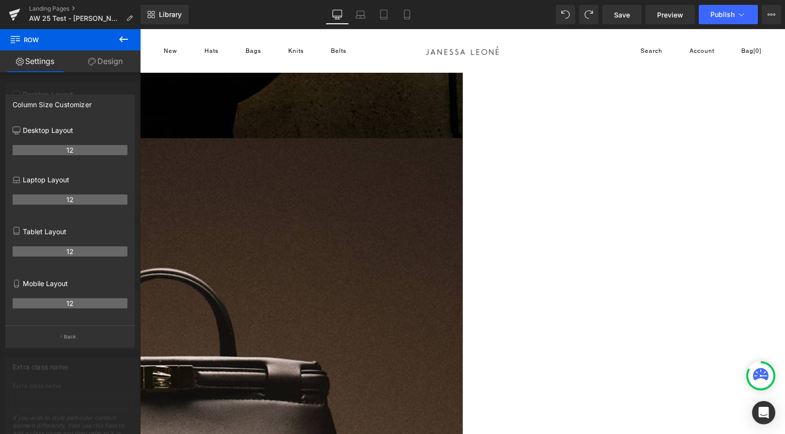
click at [78, 80] on div at bounding box center [70, 233] width 140 height 409
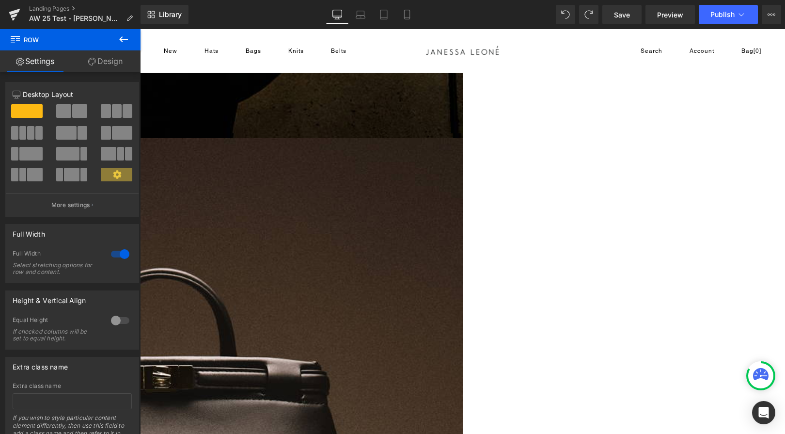
click at [125, 37] on icon at bounding box center [124, 39] width 12 height 12
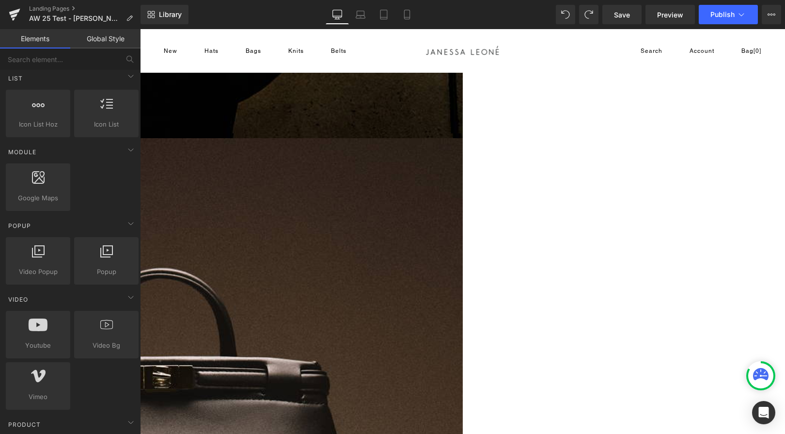
scroll to position [433, 0]
click at [45, 250] on div at bounding box center [38, 254] width 59 height 22
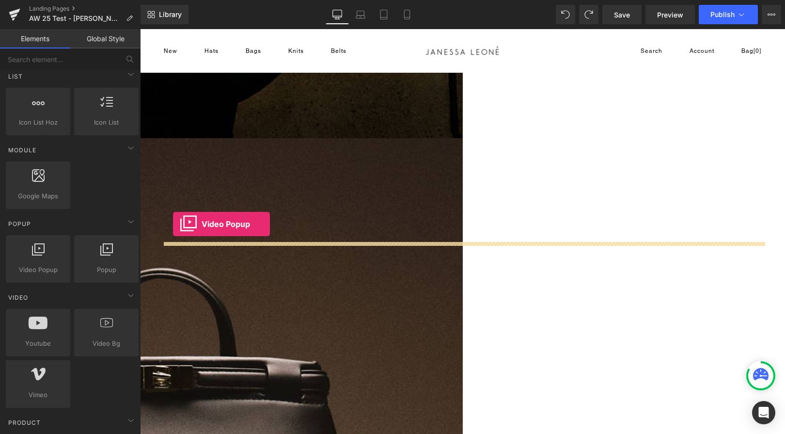
drag, startPoint x: 186, startPoint y: 287, endPoint x: 172, endPoint y: 224, distance: 64.8
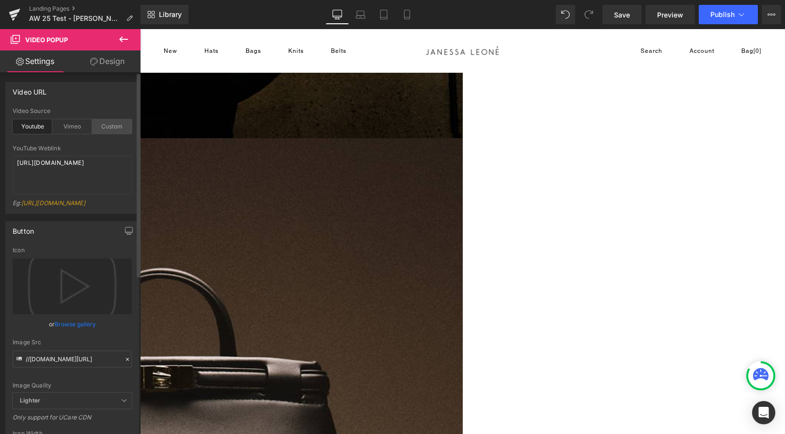
click at [107, 130] on div "Custom" at bounding box center [112, 126] width 40 height 15
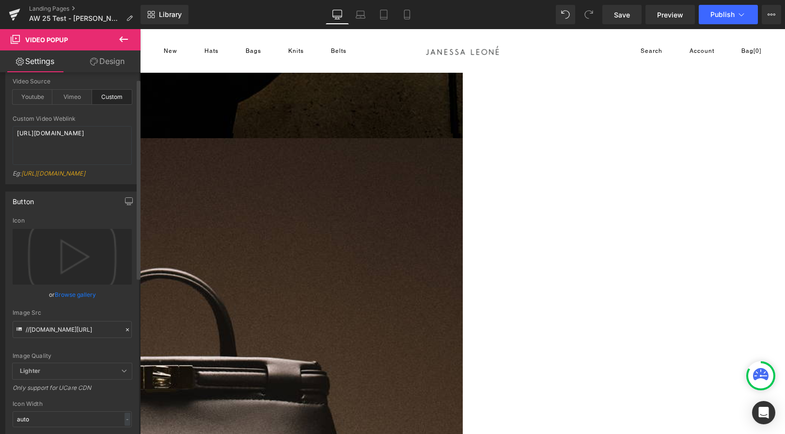
scroll to position [32, 0]
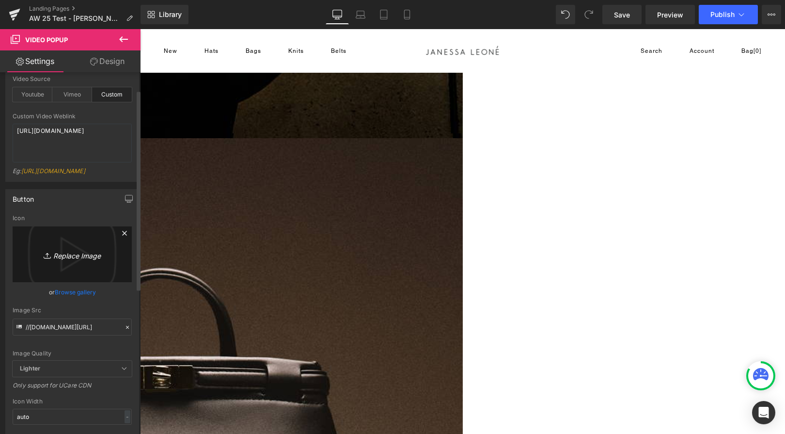
click at [73, 260] on icon "Replace Image" at bounding box center [72, 254] width 78 height 12
type input "C:\fakepath\AW 25_BTS_Video.png"
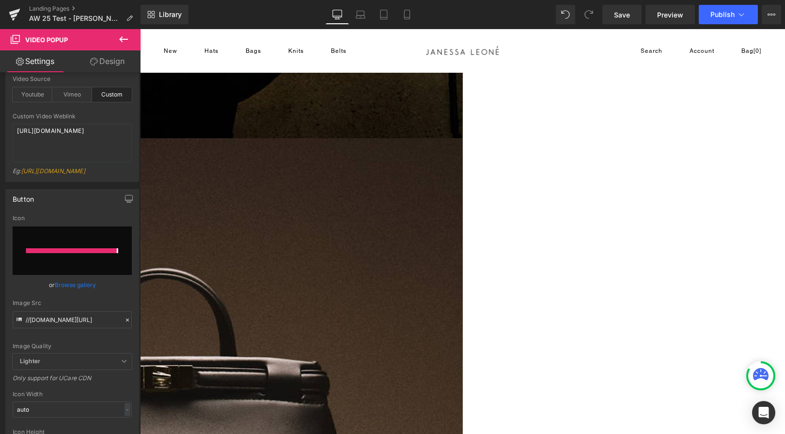
type input "[URL][DOMAIN_NAME]"
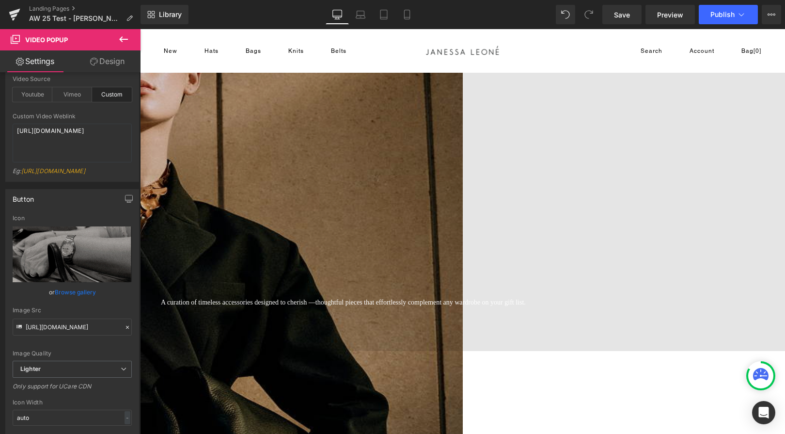
scroll to position [0, 0]
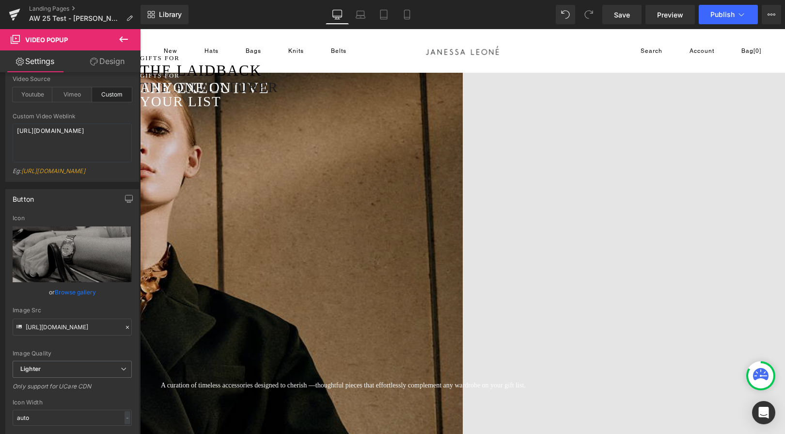
click at [575, 45] on div "Search Account Bag [0] Combined Shape Combined Shape Bag Bag" at bounding box center [630, 51] width 261 height 12
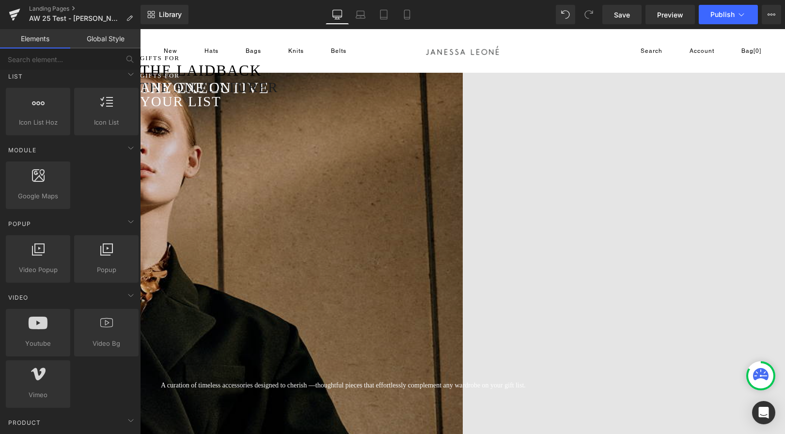
click at [236, 53] on ul "New New Hats Hats Bags Bags Knits Knits Belts Belts" at bounding box center [262, 50] width 196 height 17
click at [409, 14] on icon at bounding box center [407, 15] width 10 height 10
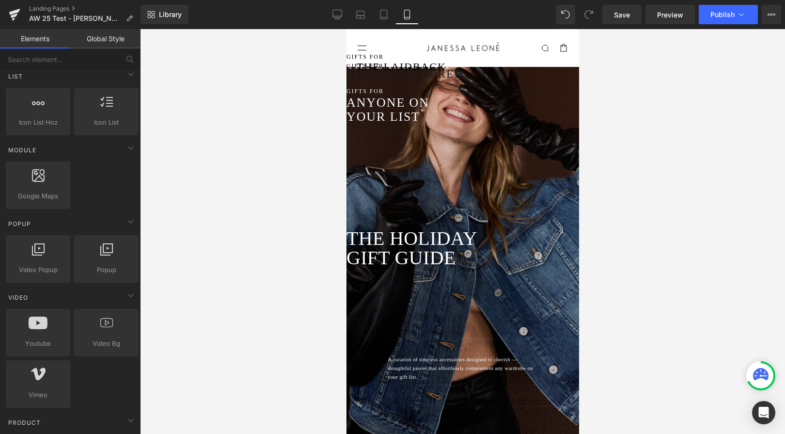
scroll to position [38, 0]
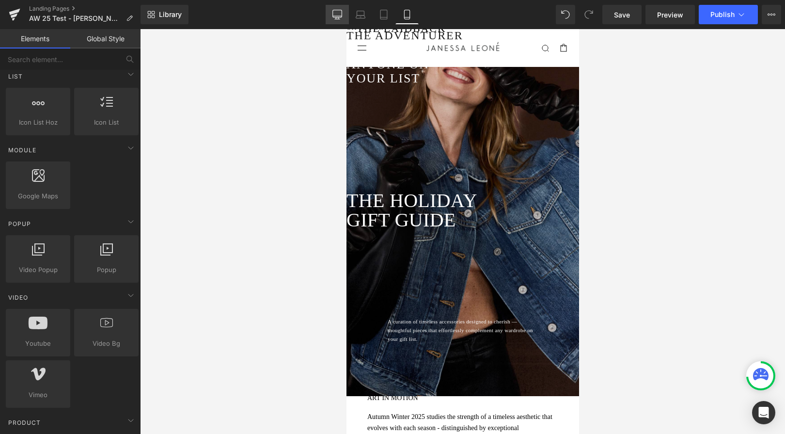
click at [337, 16] on icon at bounding box center [337, 16] width 9 height 0
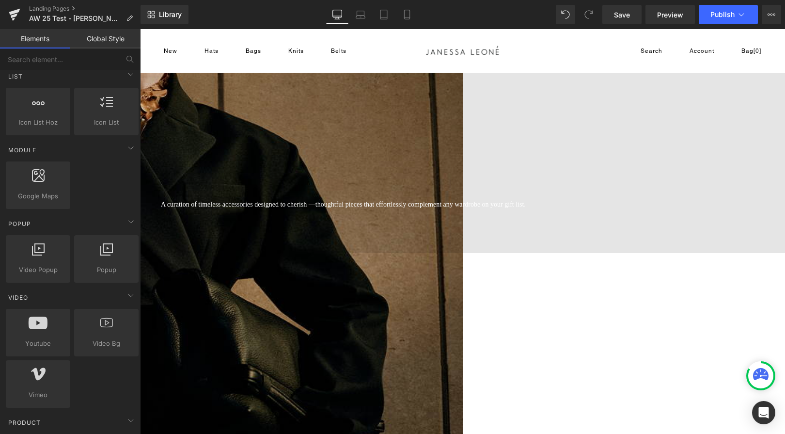
scroll to position [143, 0]
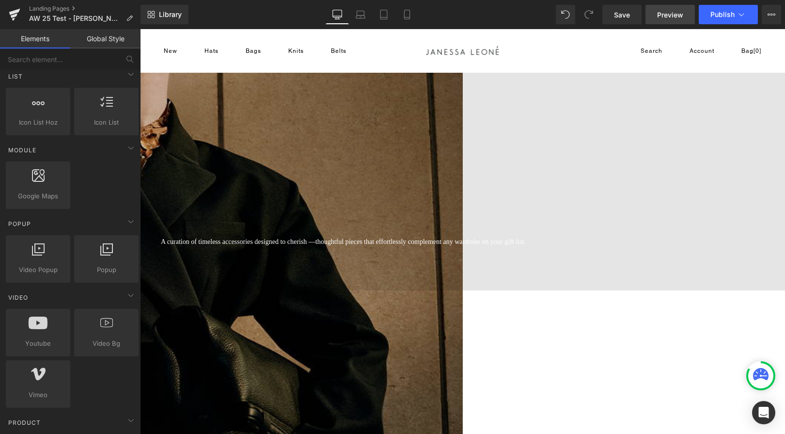
click at [670, 16] on span "Preview" at bounding box center [670, 15] width 26 height 10
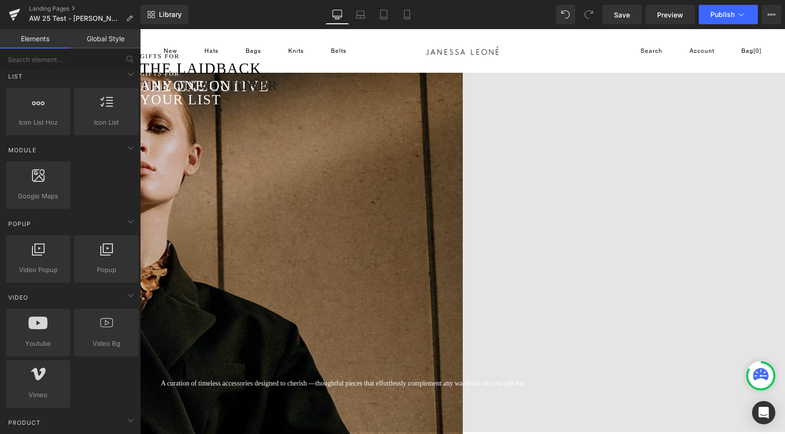
scroll to position [0, 0]
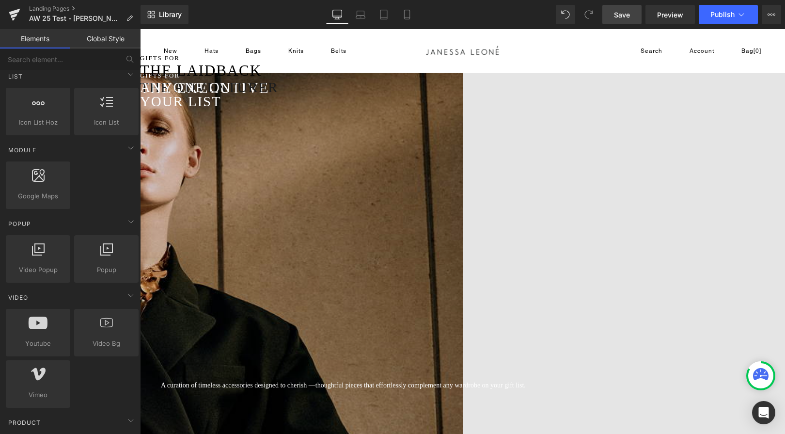
click at [627, 17] on span "Save" at bounding box center [622, 15] width 16 height 10
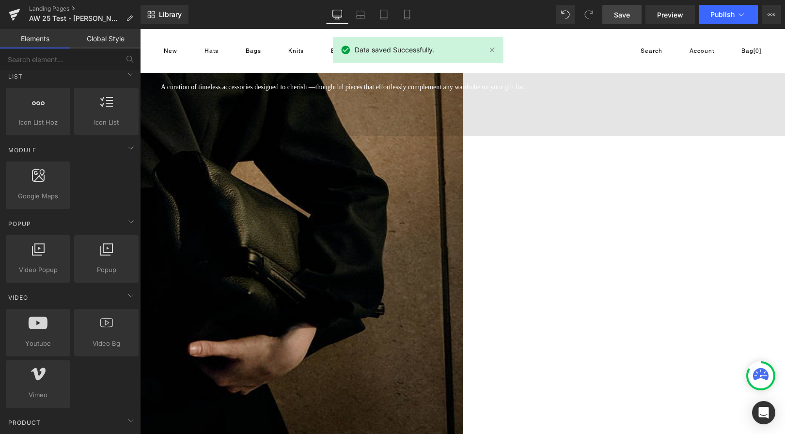
scroll to position [253, 0]
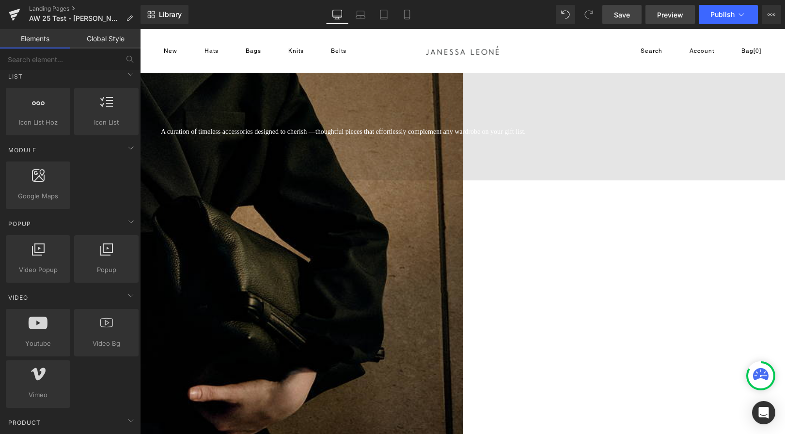
click at [661, 15] on span "Preview" at bounding box center [670, 15] width 26 height 10
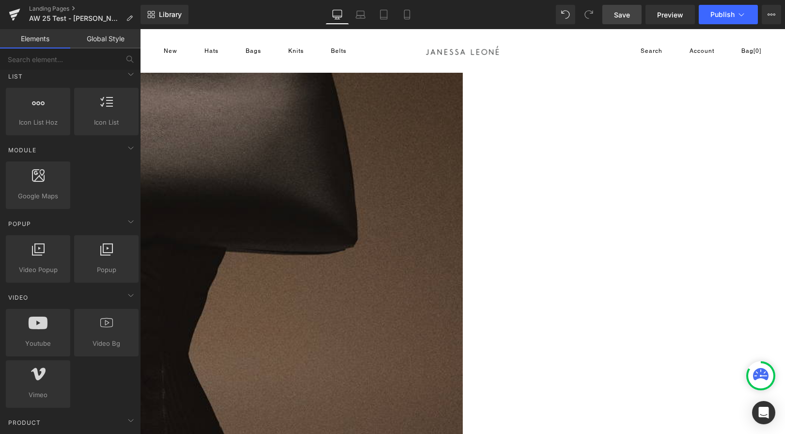
scroll to position [1030, 0]
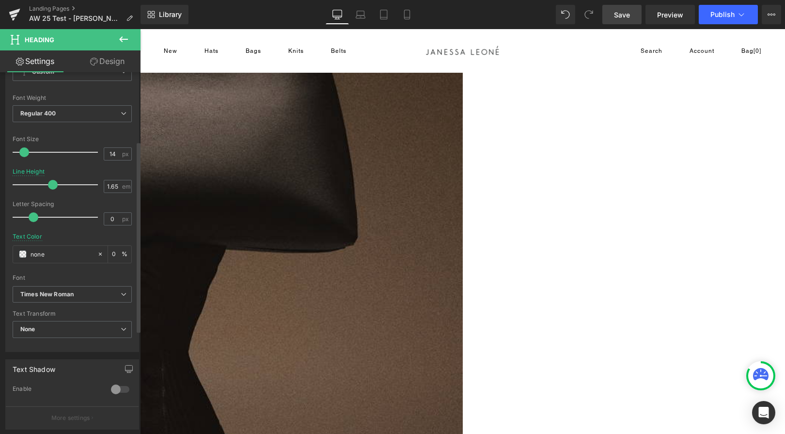
scroll to position [233, 0]
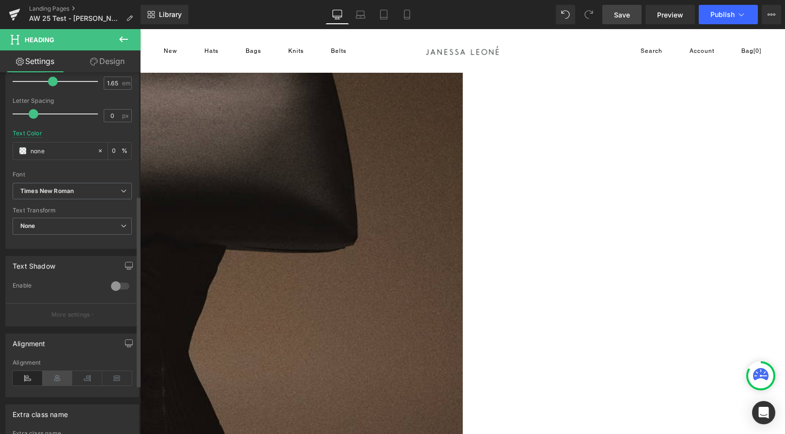
click at [56, 380] on icon at bounding box center [58, 378] width 30 height 15
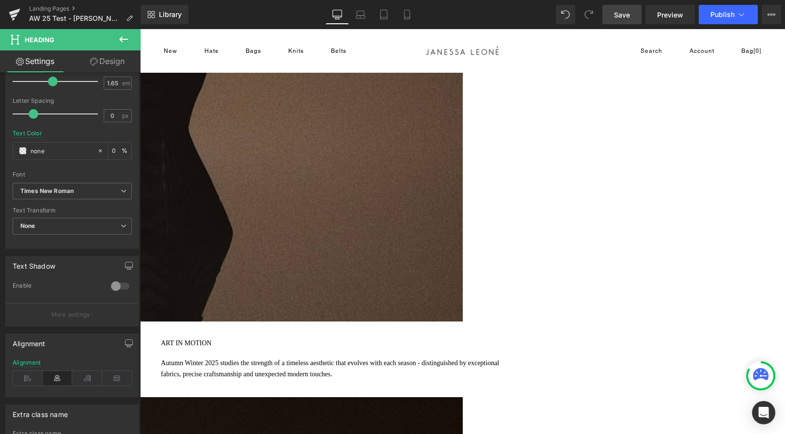
scroll to position [1256, 0]
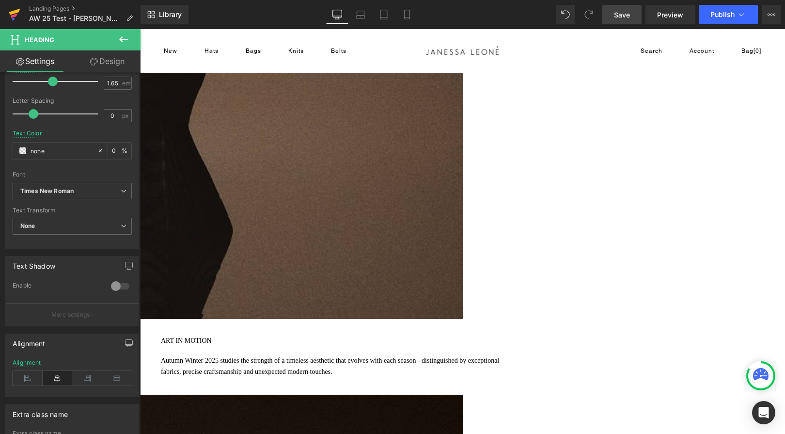
click at [14, 16] on icon at bounding box center [14, 16] width 7 height 4
